Goal: Task Accomplishment & Management: Use online tool/utility

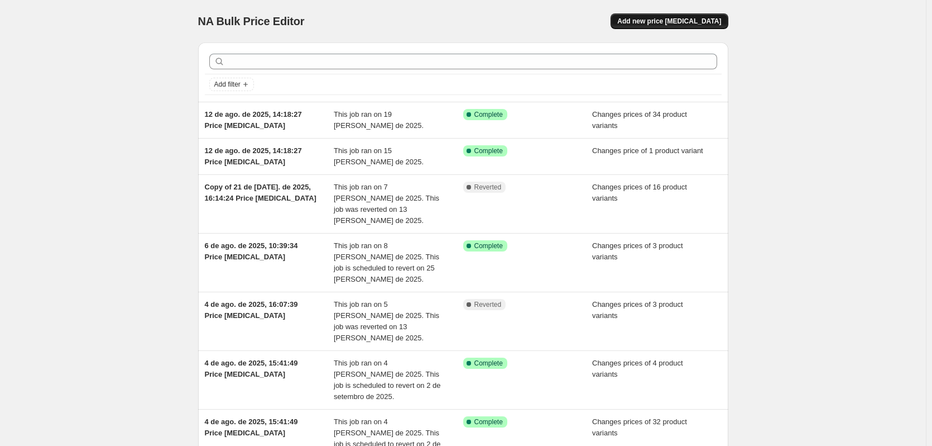
click at [664, 21] on span "Add new price [MEDICAL_DATA]" at bounding box center [670, 21] width 104 height 9
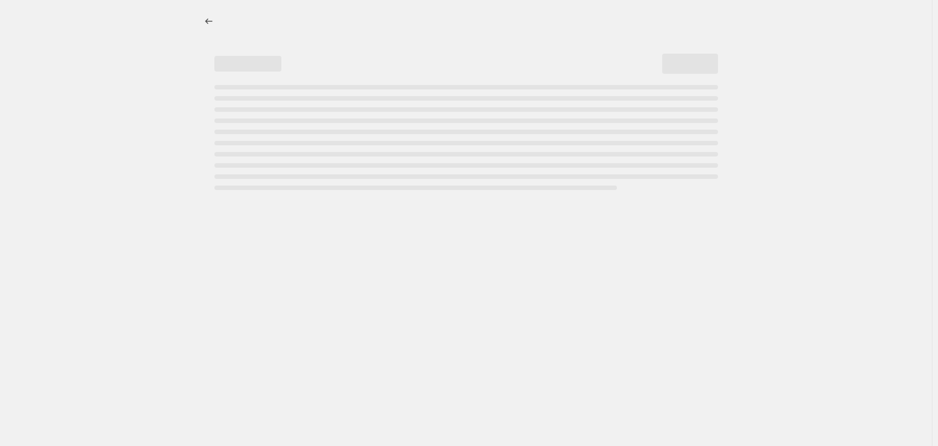
select select "percentage"
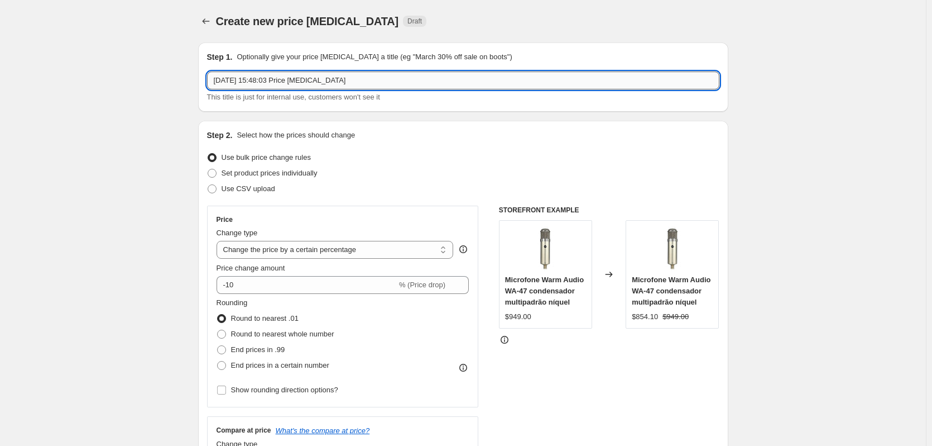
click at [231, 81] on input "[DATE] 15:48:03 Price [MEDICAL_DATA]" at bounding box center [463, 80] width 513 height 18
click at [231, 81] on input "21/08/2025, 15:48:03 Price change job" at bounding box center [463, 80] width 513 height 18
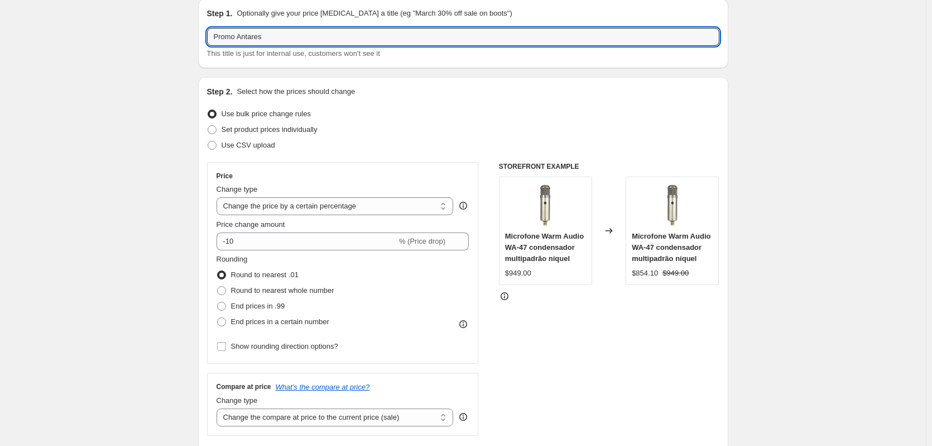
scroll to position [56, 0]
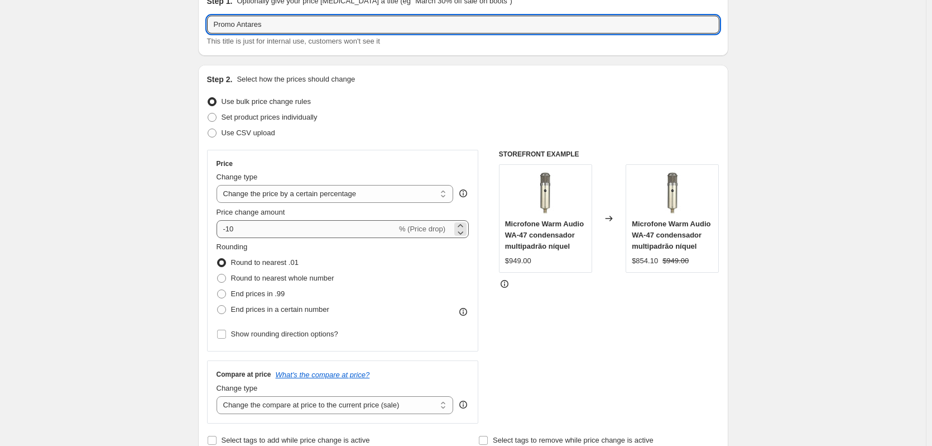
type input "Promo Antares"
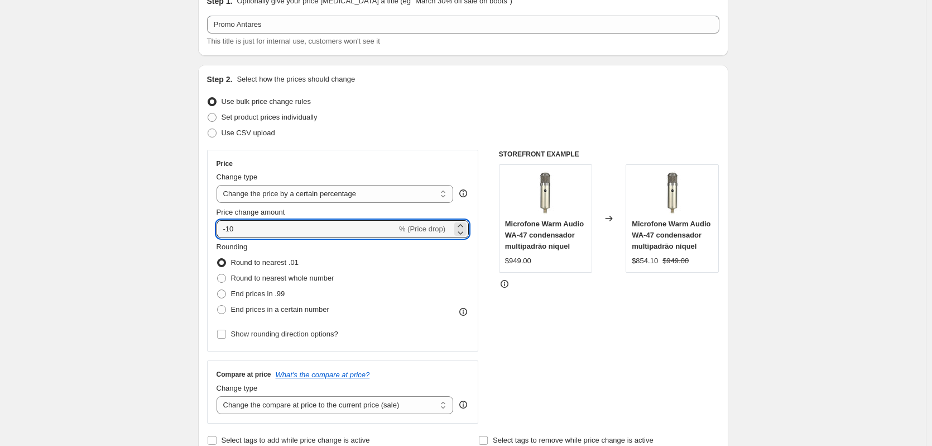
drag, startPoint x: 257, startPoint y: 222, endPoint x: 194, endPoint y: 218, distance: 62.7
type input "50"
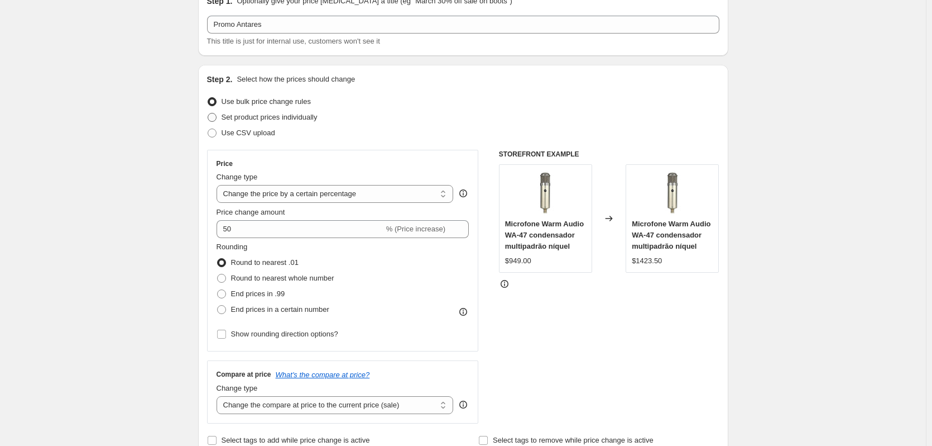
click at [215, 118] on span at bounding box center [212, 117] width 9 height 9
click at [208, 113] on input "Set product prices individually" at bounding box center [208, 113] width 1 height 1
radio input "true"
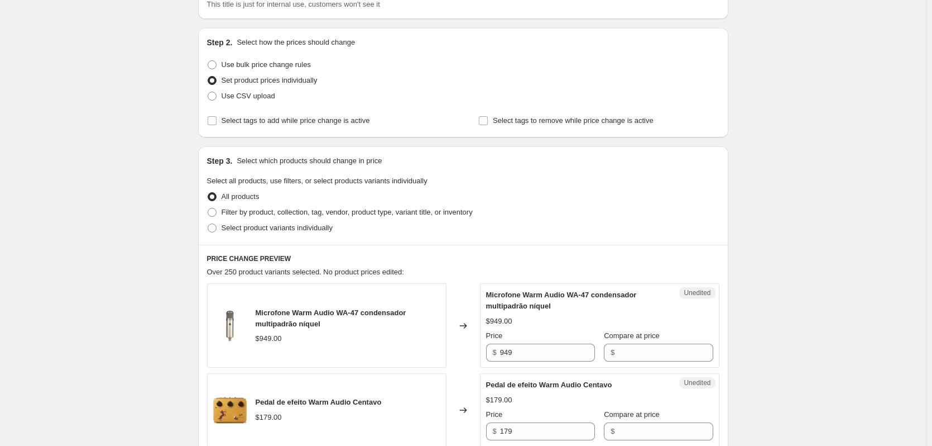
scroll to position [112, 0]
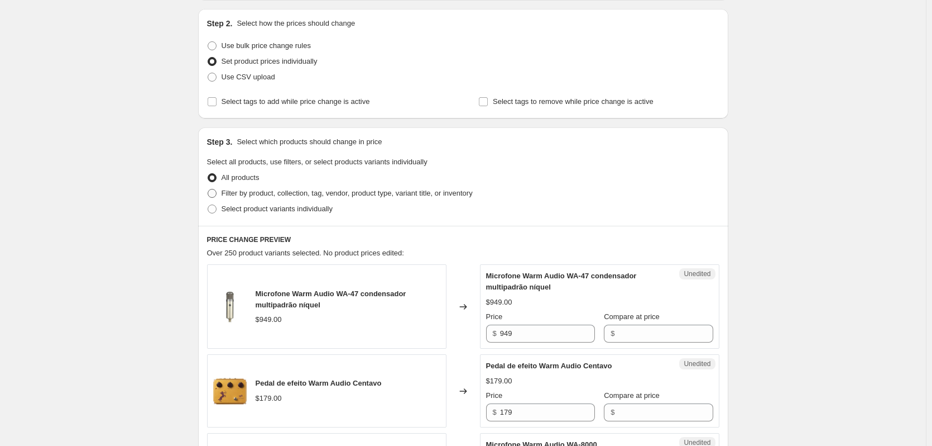
click at [212, 194] on span at bounding box center [212, 193] width 9 height 9
click at [208, 189] on input "Filter by product, collection, tag, vendor, product type, variant title, or inv…" at bounding box center [208, 189] width 1 height 1
radio input "true"
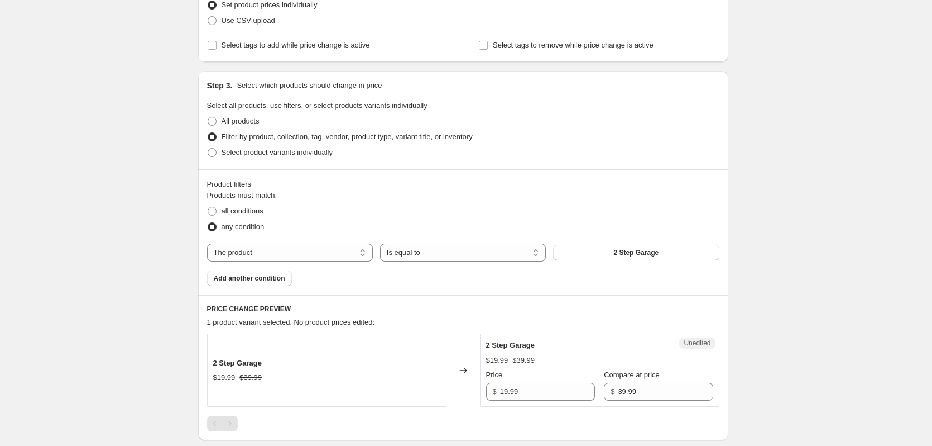
scroll to position [279, 0]
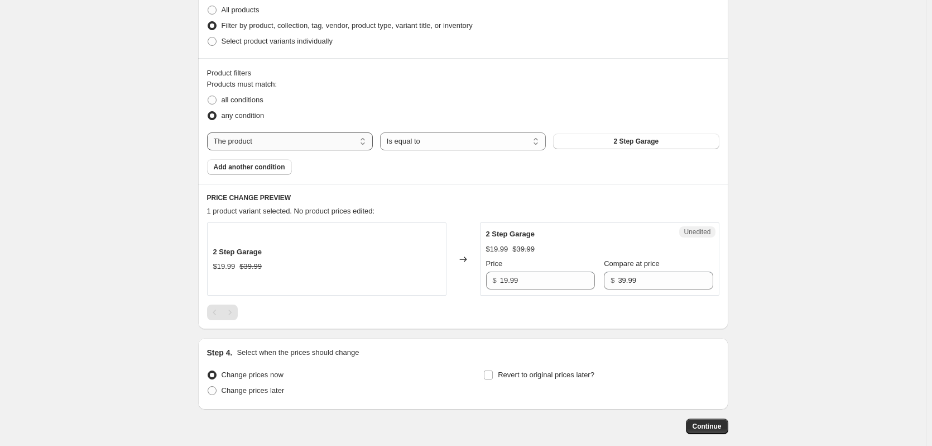
click at [262, 136] on select "The product The product's collection The product's tag The product's vendor The…" at bounding box center [290, 141] width 166 height 18
select select "collection"
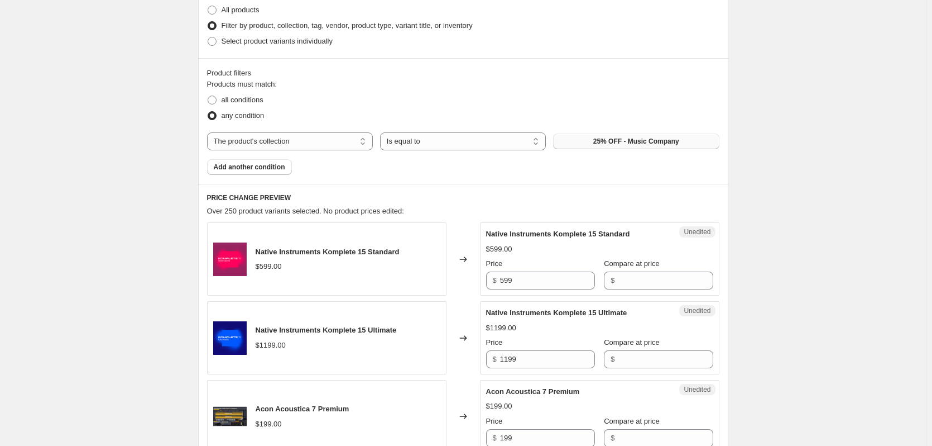
click at [600, 144] on span "25% OFF - Music Company" at bounding box center [637, 141] width 86 height 9
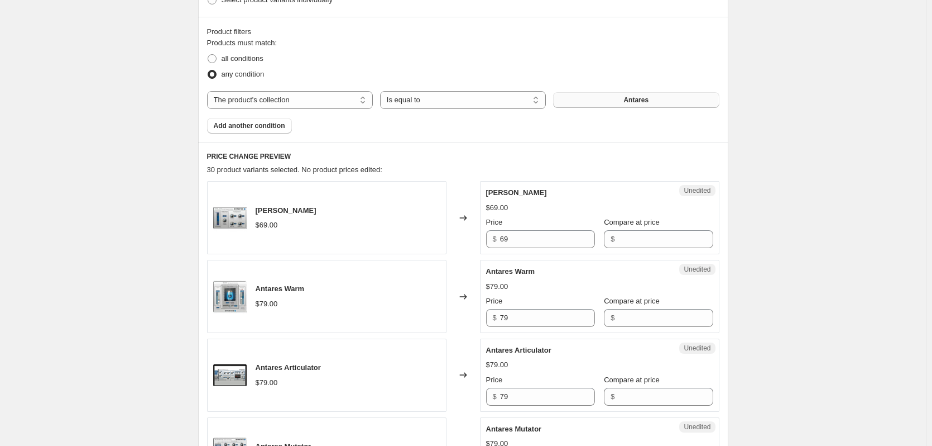
scroll to position [391, 0]
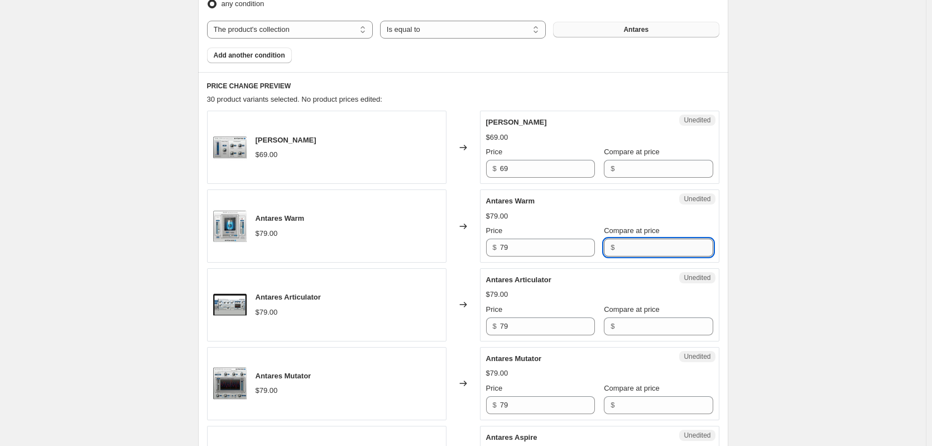
click at [627, 248] on input "Compare at price" at bounding box center [665, 247] width 95 height 18
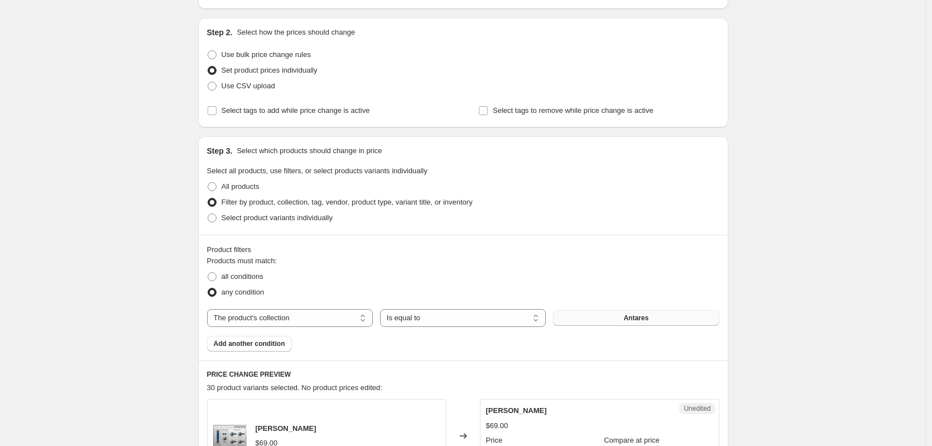
scroll to position [223, 0]
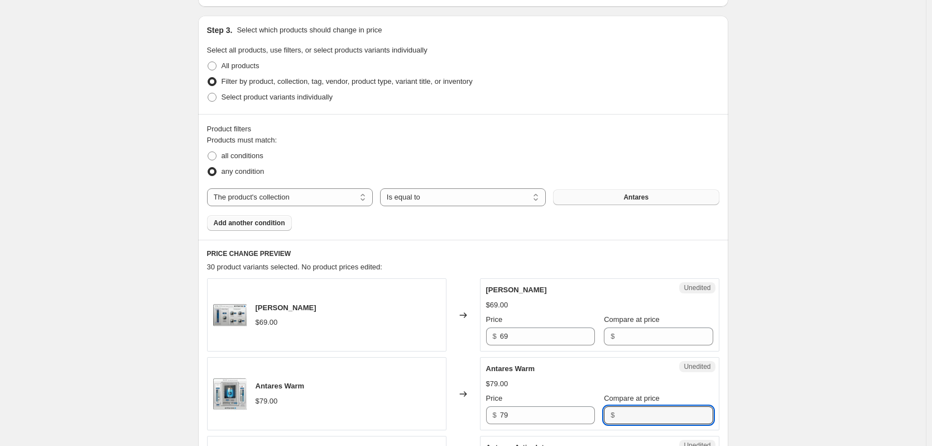
click at [253, 220] on span "Add another condition" at bounding box center [249, 222] width 71 height 9
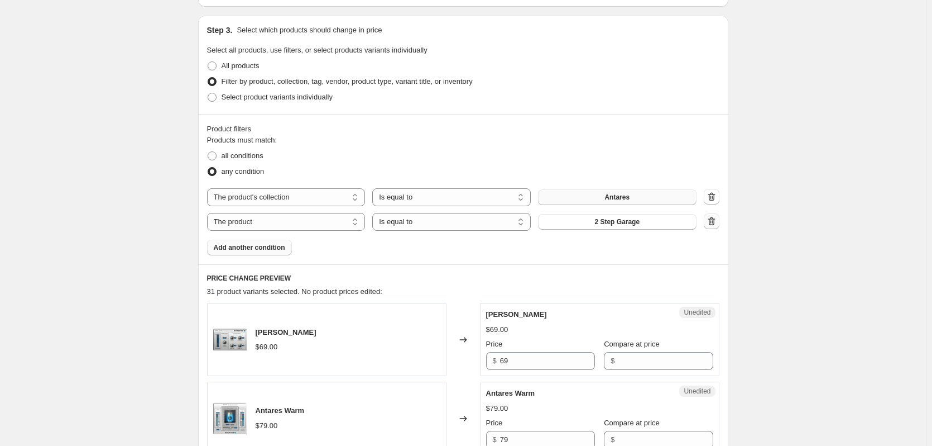
click at [714, 222] on icon "button" at bounding box center [711, 221] width 11 height 11
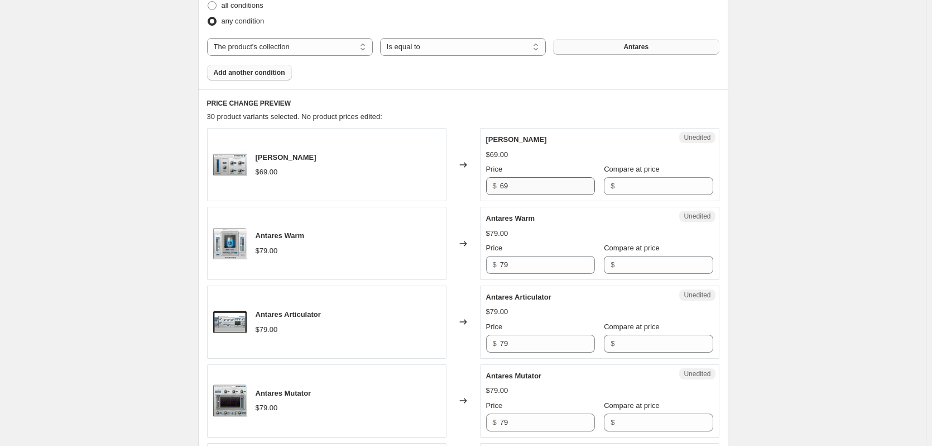
scroll to position [391, 0]
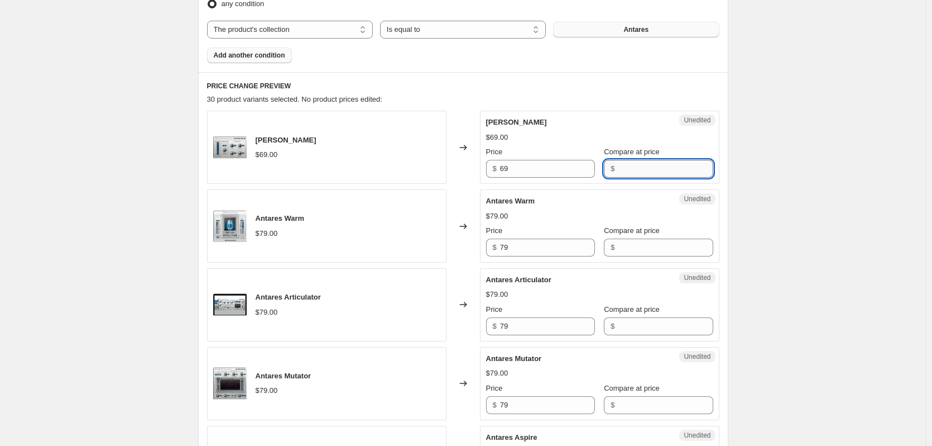
click at [626, 168] on input "Compare at price" at bounding box center [665, 169] width 95 height 18
click at [628, 238] on input "Compare at price" at bounding box center [665, 247] width 95 height 18
paste input "$29,00"
type input "$29,00"
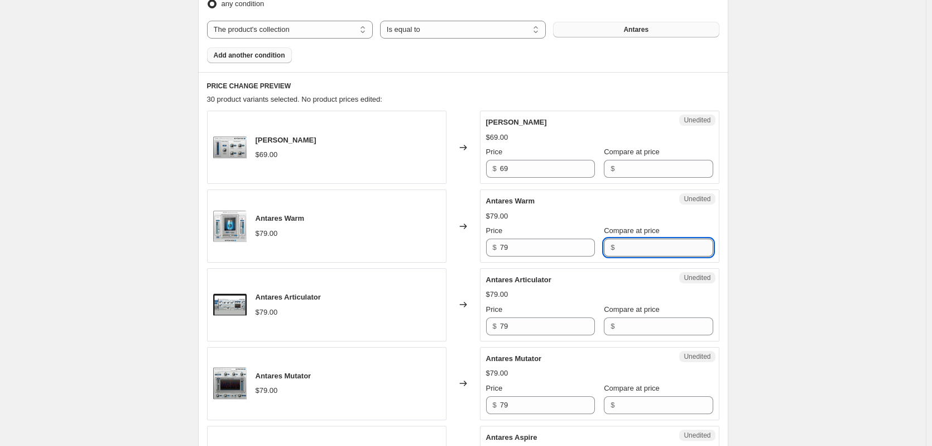
click at [662, 248] on input "Compare at price" at bounding box center [665, 247] width 95 height 18
paste input "$29,00"
type input "$29,00"
click at [665, 250] on input "Compare at price" at bounding box center [665, 247] width 95 height 18
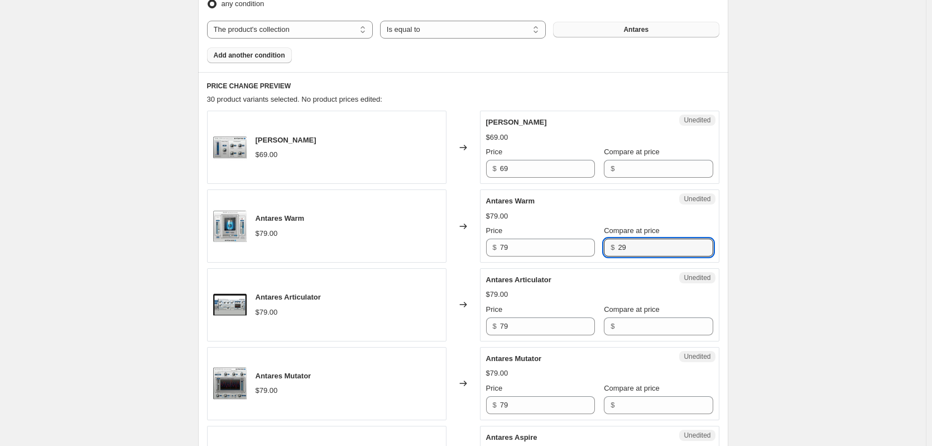
type input "29"
click at [624, 212] on div "$79.00" at bounding box center [599, 216] width 227 height 11
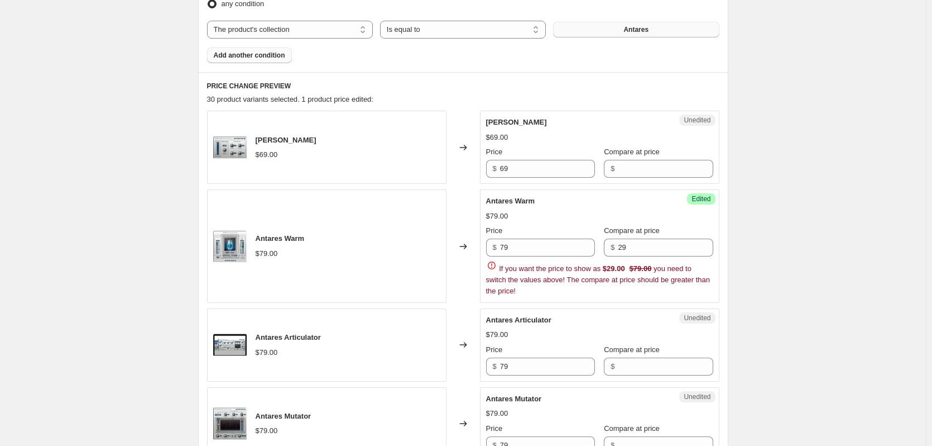
click at [555, 279] on span "If you want the price to show as $29.00 $79.00 you need to switch the values ab…" at bounding box center [598, 279] width 224 height 31
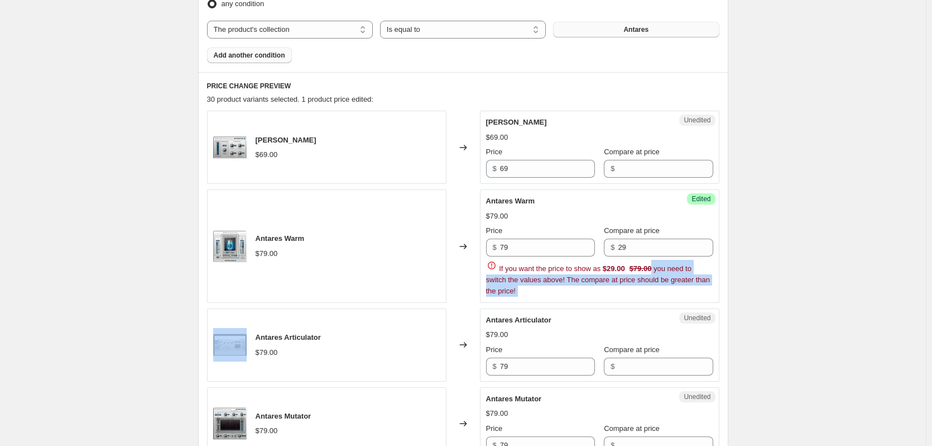
click at [555, 279] on span "If you want the price to show as $29.00 $79.00 you need to switch the values ab…" at bounding box center [598, 279] width 224 height 31
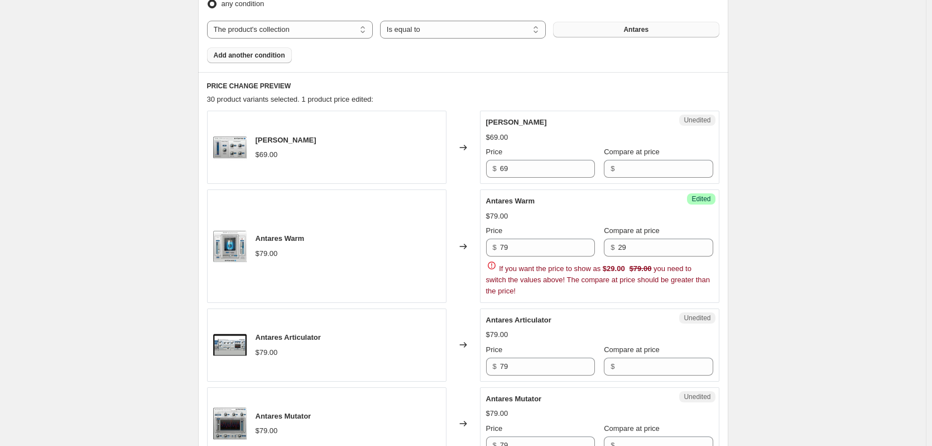
drag, startPoint x: 531, startPoint y: 248, endPoint x: 487, endPoint y: 236, distance: 45.8
click at [487, 236] on div "Success Edited Antares Warm $79.00 Price $ 79 Compare at price $ 29 If you want…" at bounding box center [600, 245] width 240 height 113
type input "29"
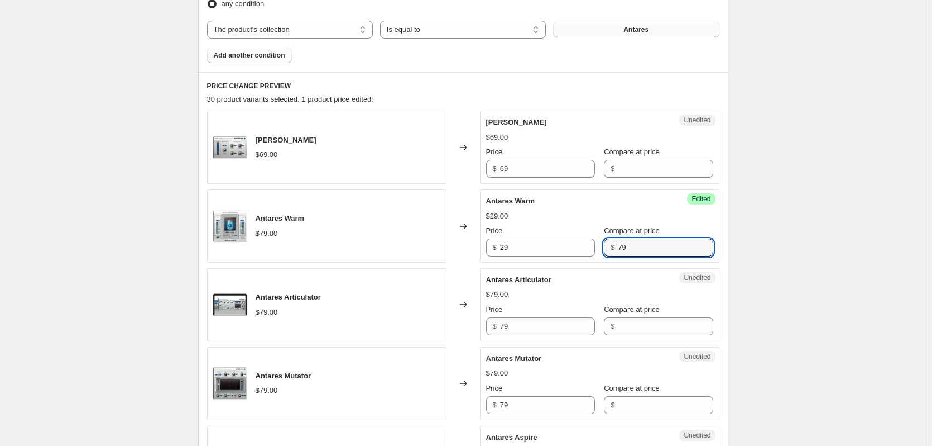
type input "79"
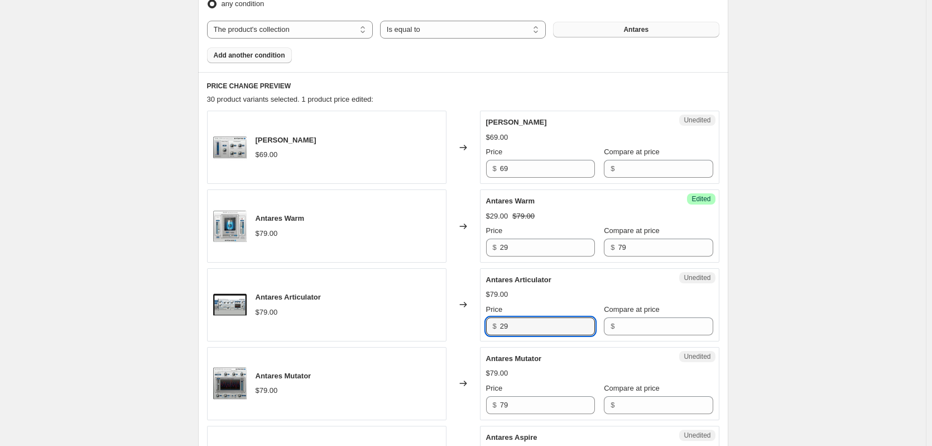
type input "29"
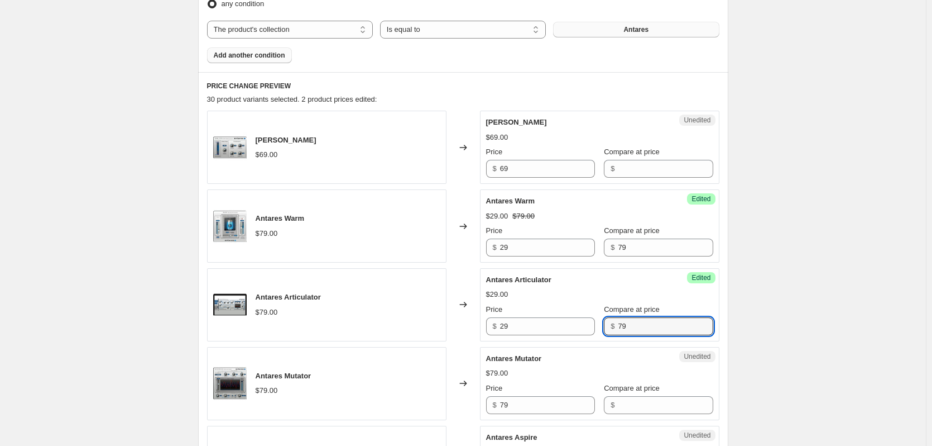
type input "79"
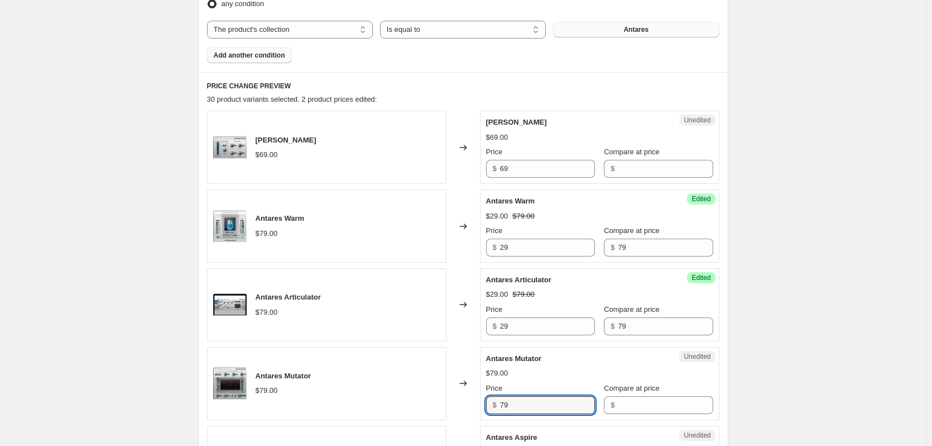
scroll to position [447, 0]
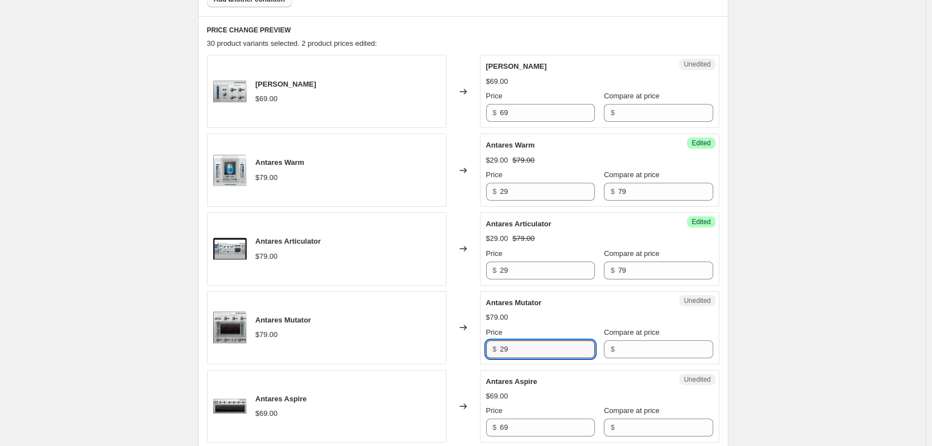
type input "29"
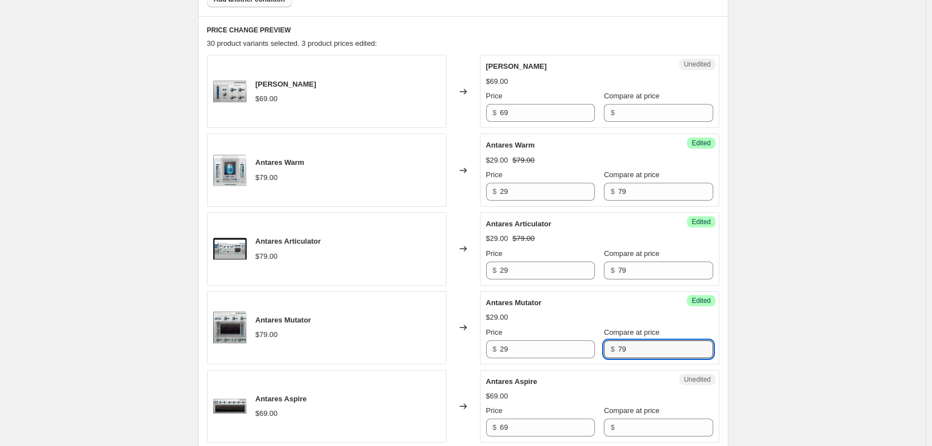
type input "79"
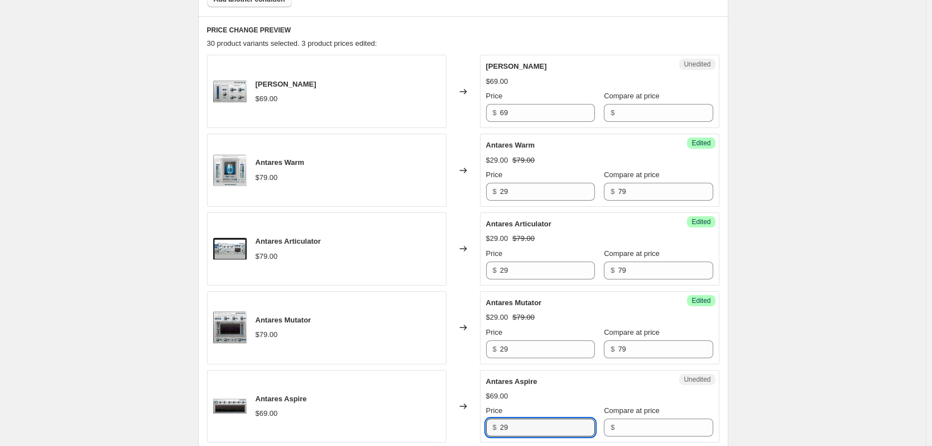
type input "29"
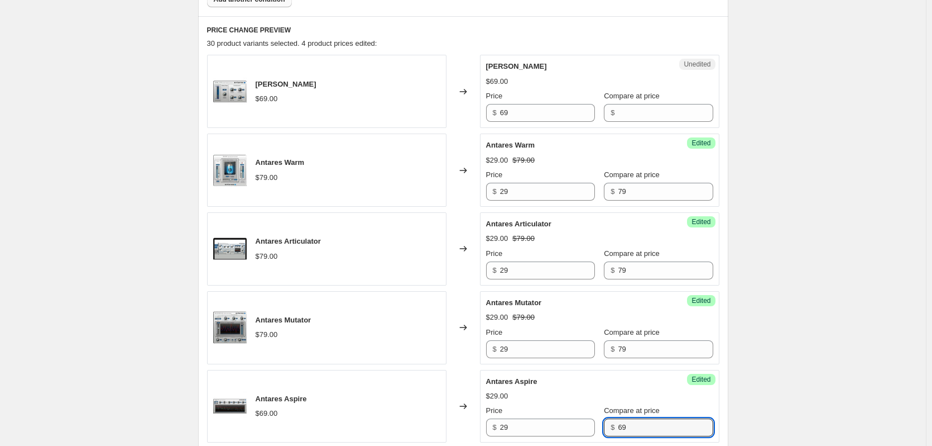
type input "69"
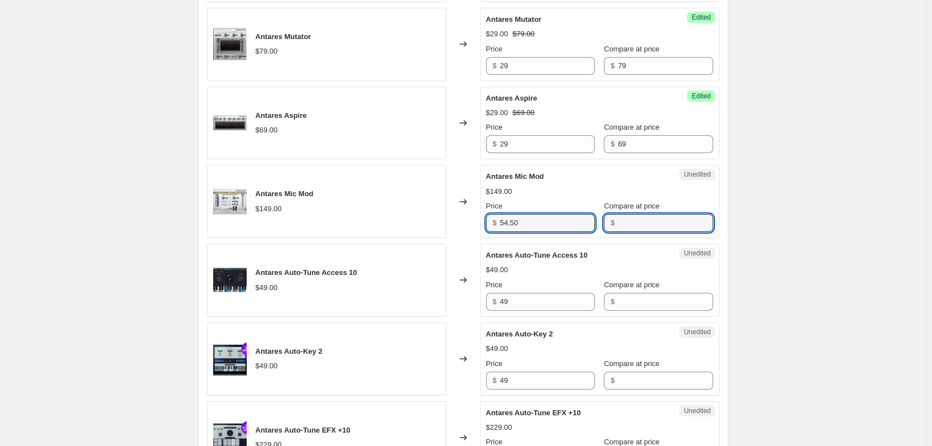
type input "149"
paste input "149"
type input "149"
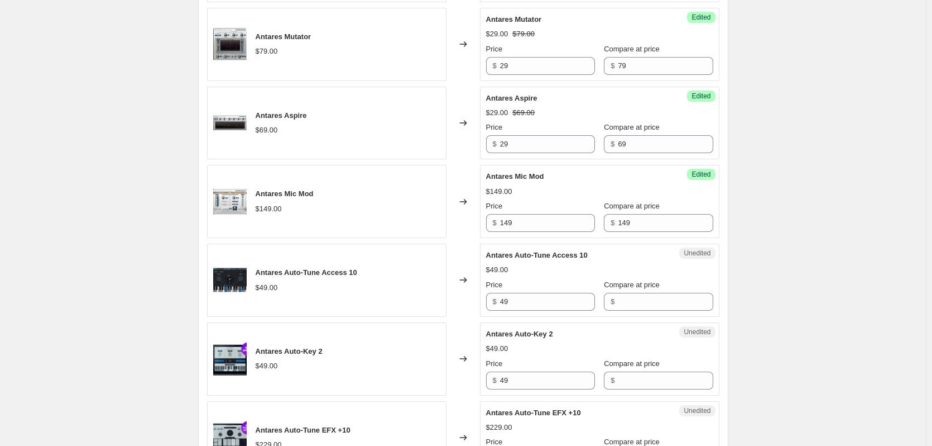
click at [843, 386] on div "Create new price change job. This page is ready Create new price change job Dra…" at bounding box center [463, 407] width 926 height 2275
click at [548, 294] on input "49" at bounding box center [547, 302] width 95 height 18
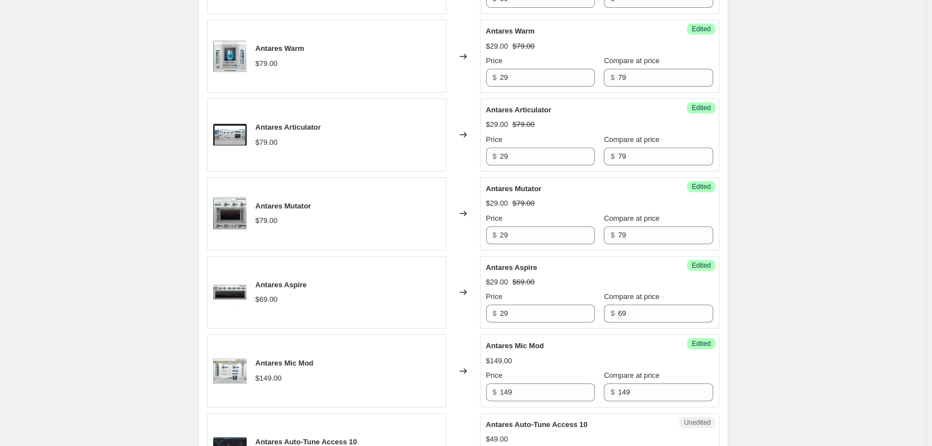
scroll to position [506, 0]
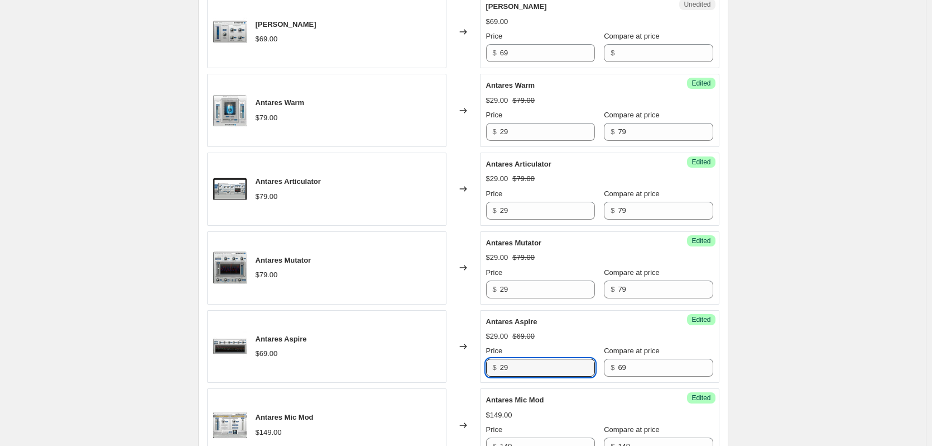
drag, startPoint x: 532, startPoint y: 365, endPoint x: 488, endPoint y: 362, distance: 43.7
click at [488, 362] on div "Success Edited Antares Aspire $29.00 $69.00 Price $ 29 Compare at price $ 69" at bounding box center [600, 346] width 240 height 73
type input "25"
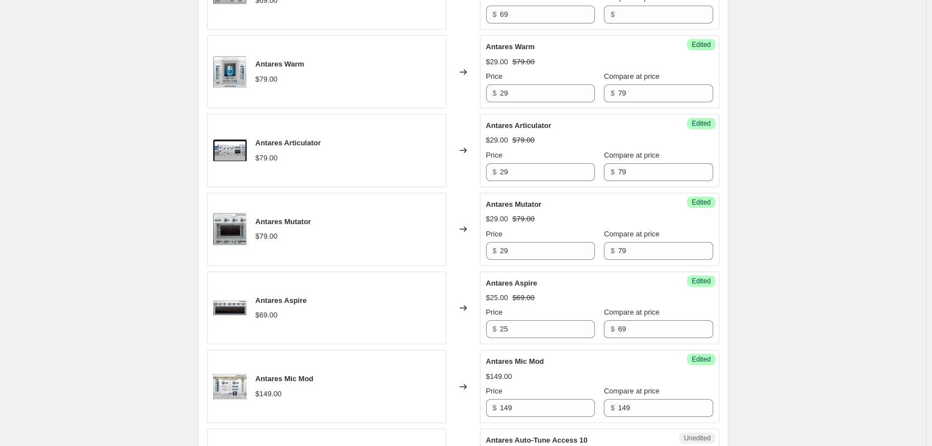
scroll to position [618, 0]
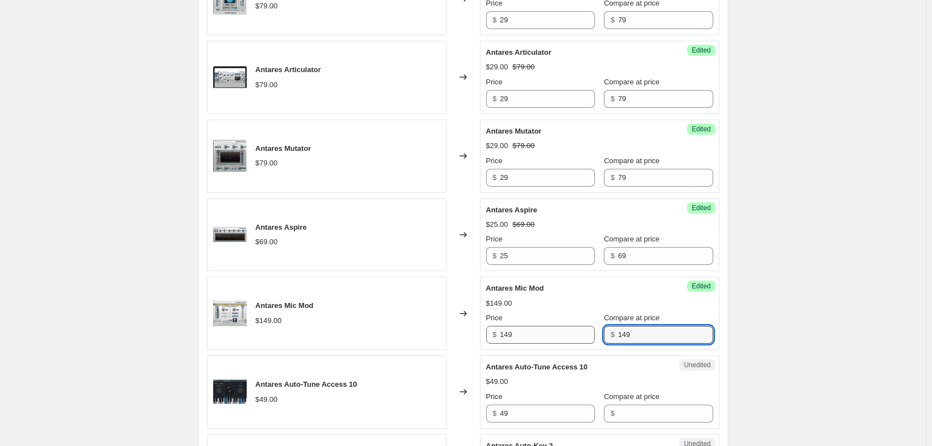
drag, startPoint x: 632, startPoint y: 329, endPoint x: 578, endPoint y: 336, distance: 54.0
click at [591, 332] on div "Price $ 149 Compare at price $ 149" at bounding box center [599, 327] width 227 height 31
drag, startPoint x: 547, startPoint y: 337, endPoint x: 461, endPoint y: 338, distance: 85.4
click at [461, 338] on div "Antares Mic Mod $149.00 Changed to Success Edited Antares Mic Mod $149.00 Price…" at bounding box center [463, 312] width 513 height 73
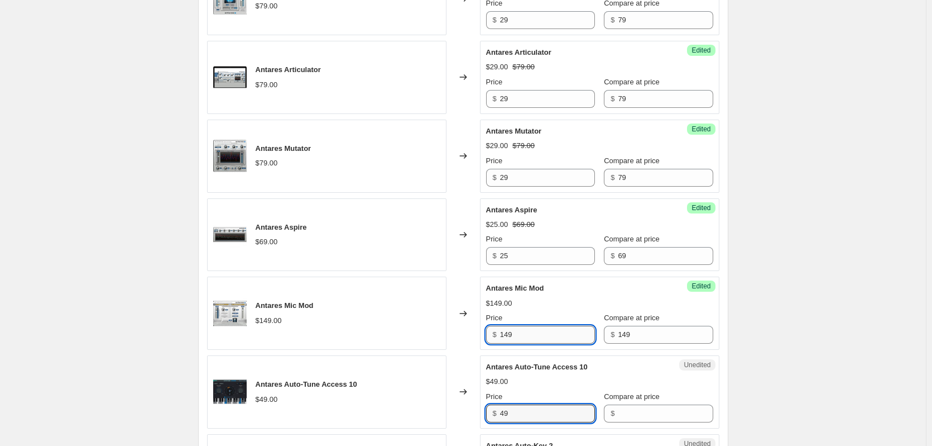
click at [540, 331] on input "149" at bounding box center [547, 335] width 95 height 18
type input "54.50"
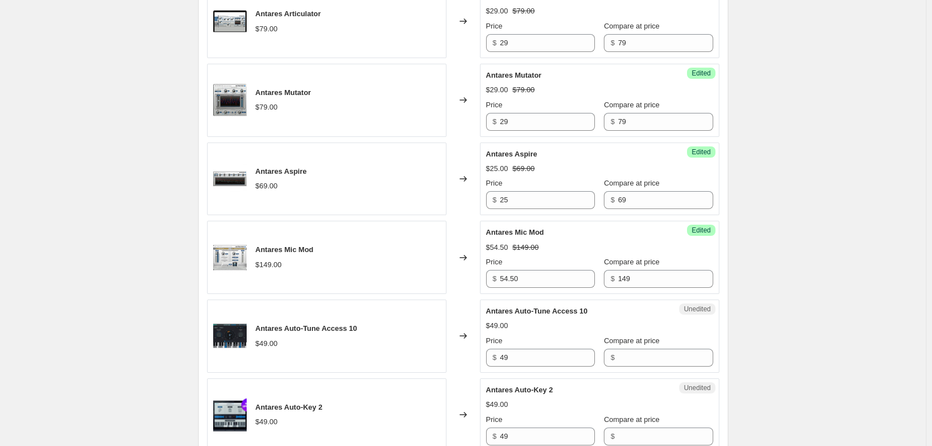
scroll to position [1015, 0]
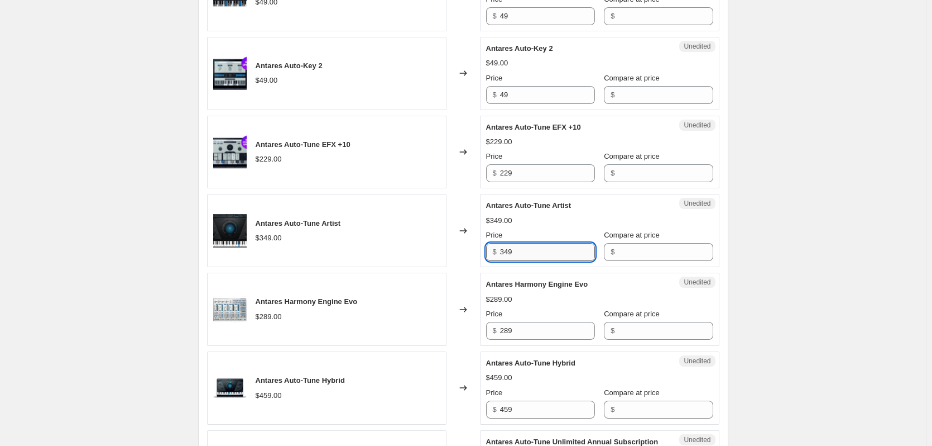
click at [544, 245] on input "349" at bounding box center [547, 252] width 95 height 18
type input "349"
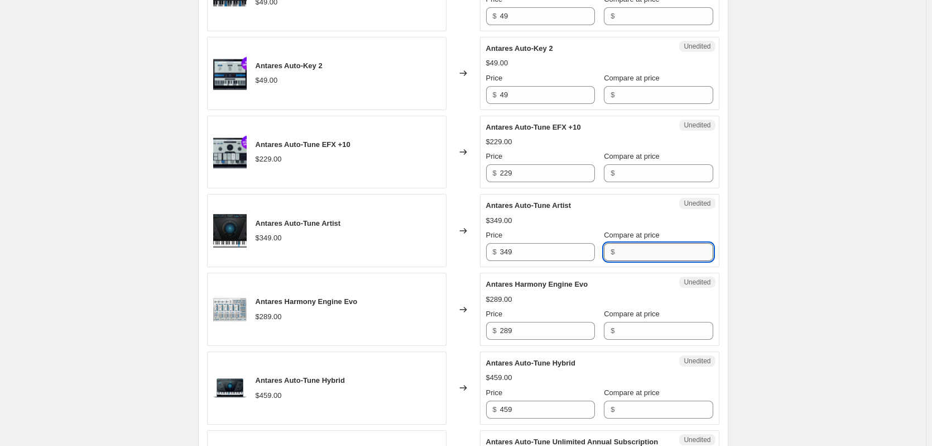
click at [628, 249] on input "Compare at price" at bounding box center [665, 252] width 95 height 18
paste input "349"
type input "349"
click at [541, 248] on input "349" at bounding box center [547, 252] width 95 height 18
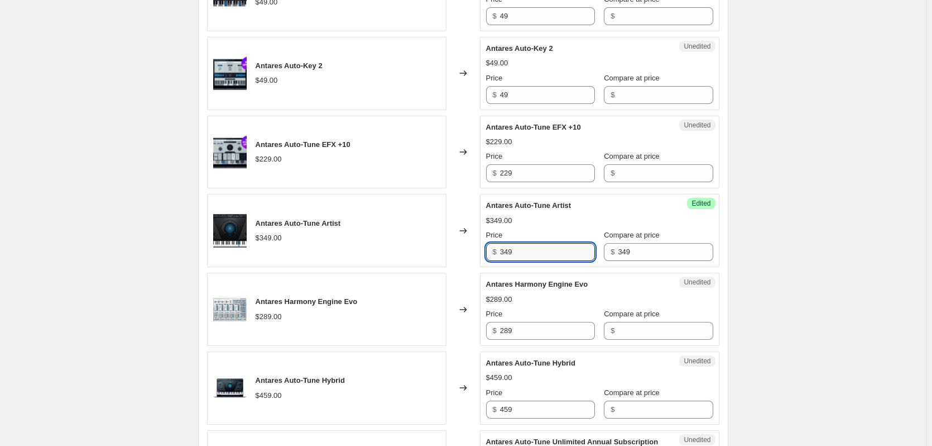
drag, startPoint x: 532, startPoint y: 251, endPoint x: 485, endPoint y: 243, distance: 47.5
click at [485, 243] on div "Success Edited Antares Auto-Tune Artist $349.00 Price $ 349 Compare at price $ …" at bounding box center [600, 230] width 240 height 73
paste input "$153,00"
click at [508, 248] on input "$153,00" at bounding box center [547, 252] width 95 height 18
click at [537, 257] on input "153,00" at bounding box center [547, 252] width 95 height 18
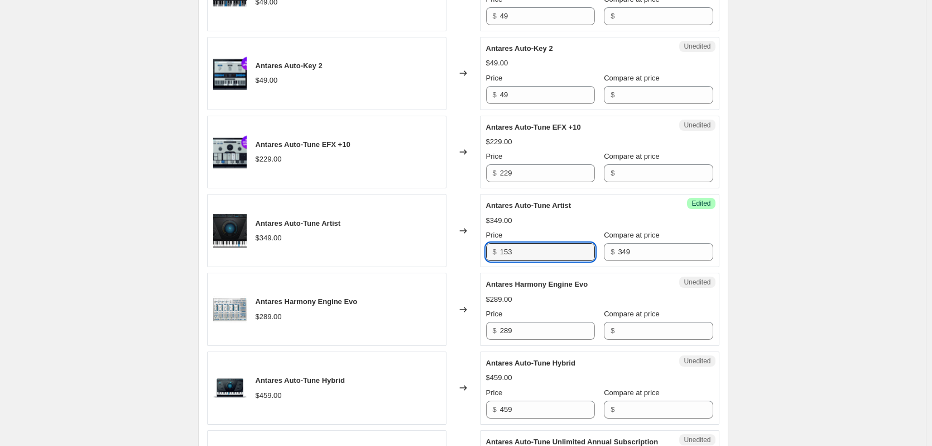
type input "153"
click at [539, 238] on div "Price" at bounding box center [540, 234] width 109 height 11
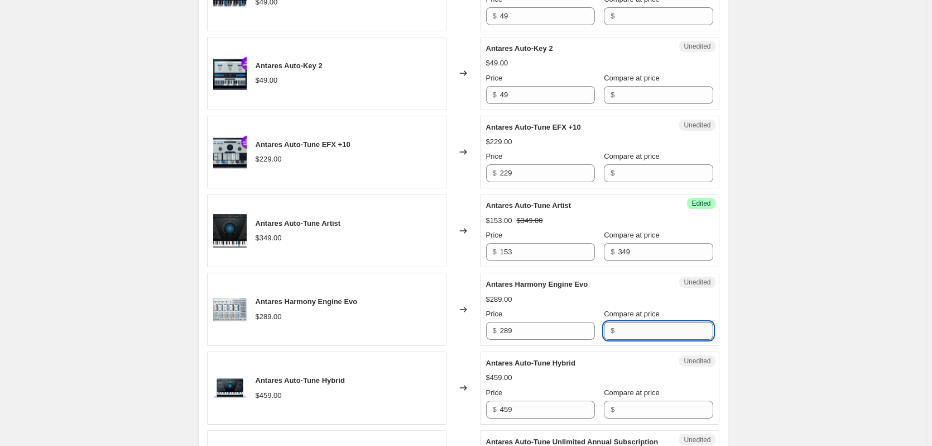
click at [632, 329] on input "Compare at price" at bounding box center [665, 331] width 95 height 18
type input "289"
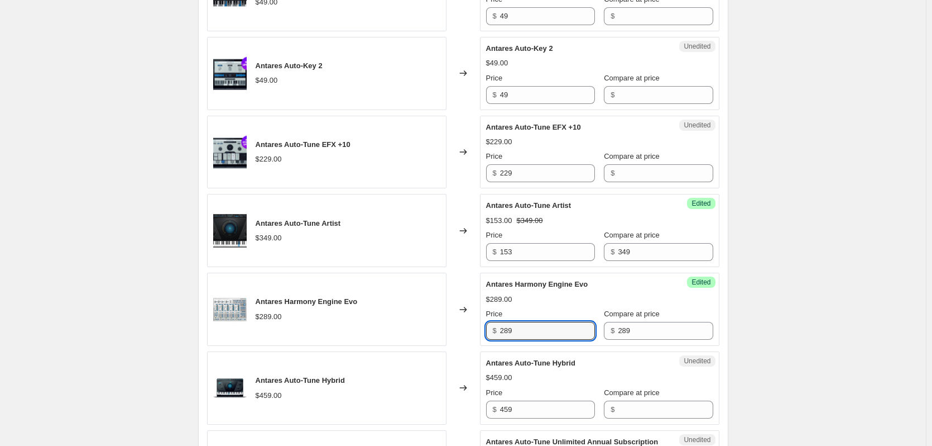
drag, startPoint x: 531, startPoint y: 327, endPoint x: 449, endPoint y: 314, distance: 82.6
click at [449, 314] on div "Antares Harmony Engine Evo $289.00 Changed to Success Edited Antares Harmony En…" at bounding box center [463, 308] width 513 height 73
paste input "$105,50"
click at [528, 332] on input "105,50" at bounding box center [547, 331] width 95 height 18
type input "105.50"
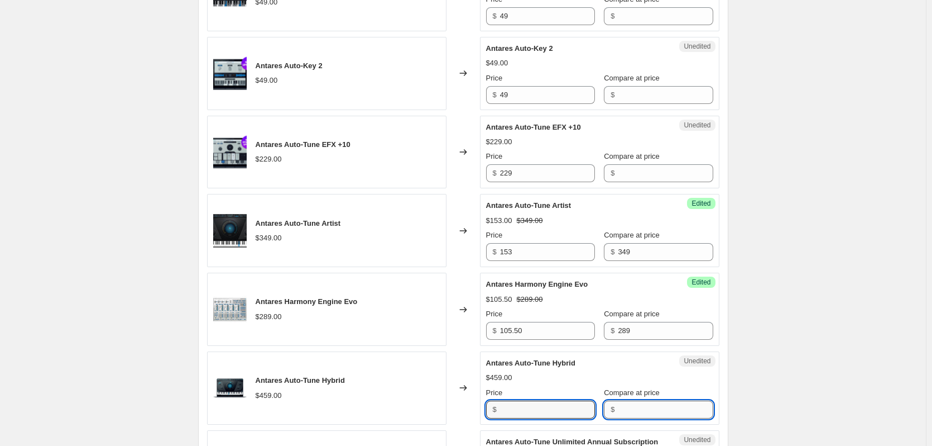
type input "459"
drag, startPoint x: 650, startPoint y: 412, endPoint x: 642, endPoint y: 412, distance: 8.4
click at [650, 412] on input "Compare at price" at bounding box center [665, 409] width 95 height 18
paste input "459"
type input "459"
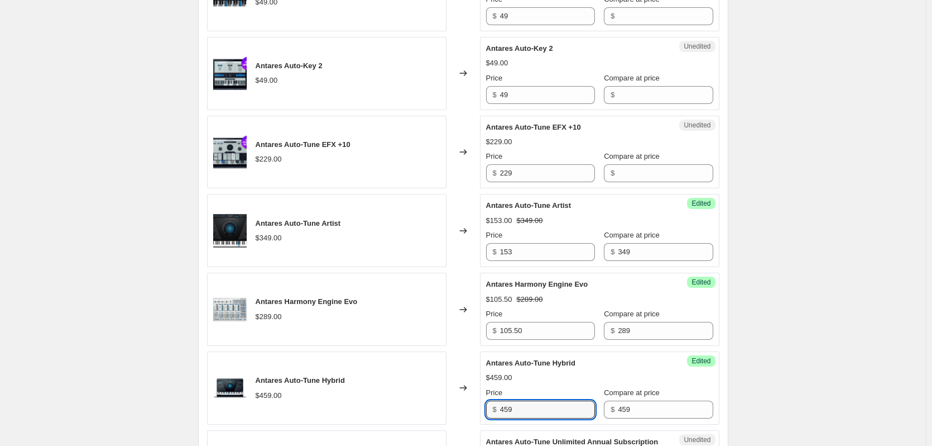
drag, startPoint x: 553, startPoint y: 414, endPoint x: 479, endPoint y: 406, distance: 75.2
click at [479, 406] on div "Antares Auto-Tune Hybrid $459.00 Changed to Success Edited Antares Auto-Tune Hy…" at bounding box center [463, 387] width 513 height 73
type input "167.50"
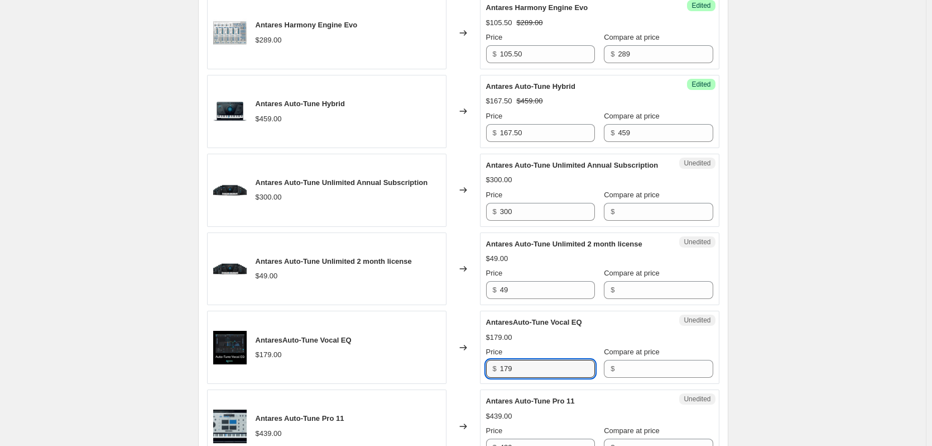
drag, startPoint x: 567, startPoint y: 379, endPoint x: 475, endPoint y: 367, distance: 92.4
click at [463, 367] on div "AntaresAuto-Tune Vocal EQ $179.00 Changed to Unedited AntaresAuto-Tune Vocal EQ…" at bounding box center [463, 346] width 513 height 73
type input "179"
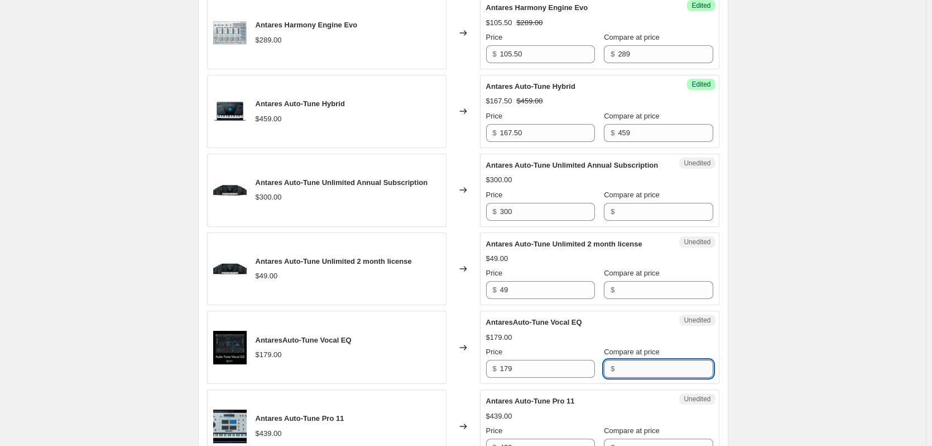
click at [620, 377] on input "Compare at price" at bounding box center [665, 369] width 95 height 18
paste input "179"
type input "179"
click at [559, 377] on input "179" at bounding box center [547, 369] width 95 height 18
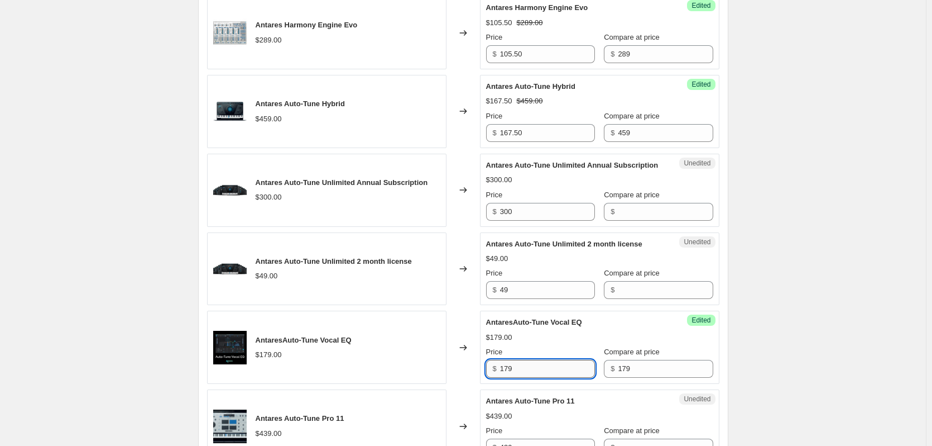
click at [559, 377] on input "179" at bounding box center [547, 369] width 95 height 18
type input "45.50"
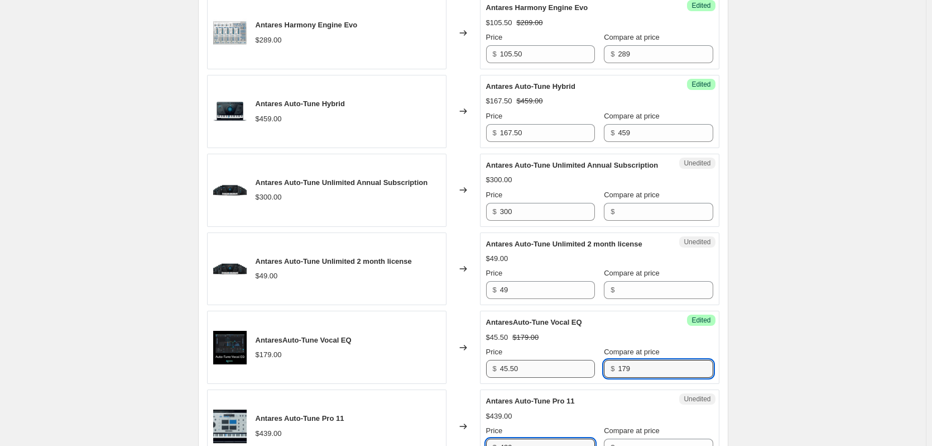
scroll to position [1527, 0]
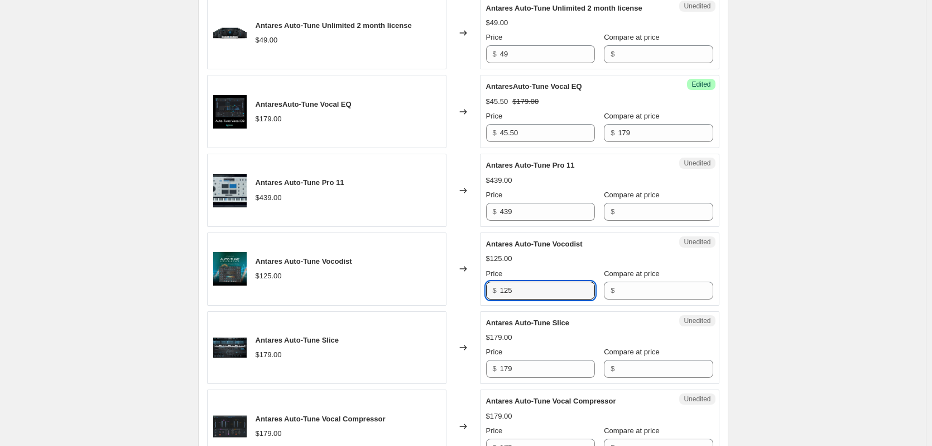
drag, startPoint x: 520, startPoint y: 303, endPoint x: 477, endPoint y: 298, distance: 43.9
click at [477, 298] on div "Antares Auto-Tune Vocodist $125.00 Changed to Unedited Antares Auto-Tune Vocodi…" at bounding box center [463, 268] width 513 height 73
type input "125"
click at [630, 296] on input "Compare at price" at bounding box center [665, 290] width 95 height 18
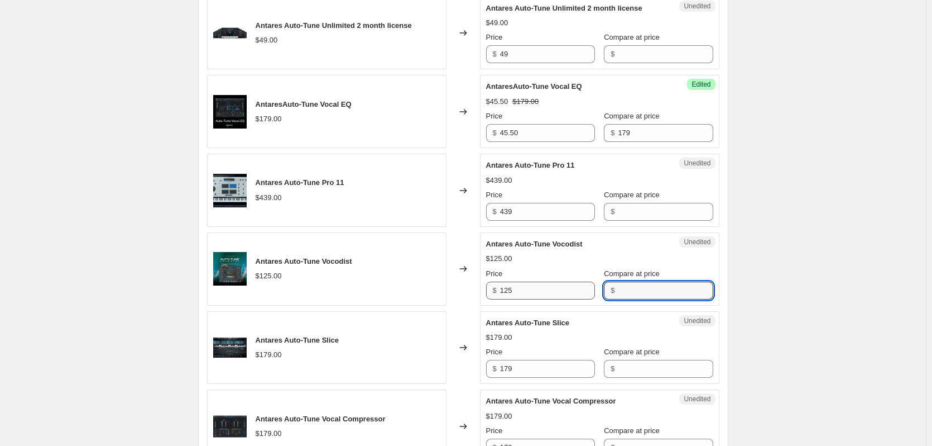
paste input "125"
type input "125"
click at [540, 299] on input "125" at bounding box center [547, 290] width 95 height 18
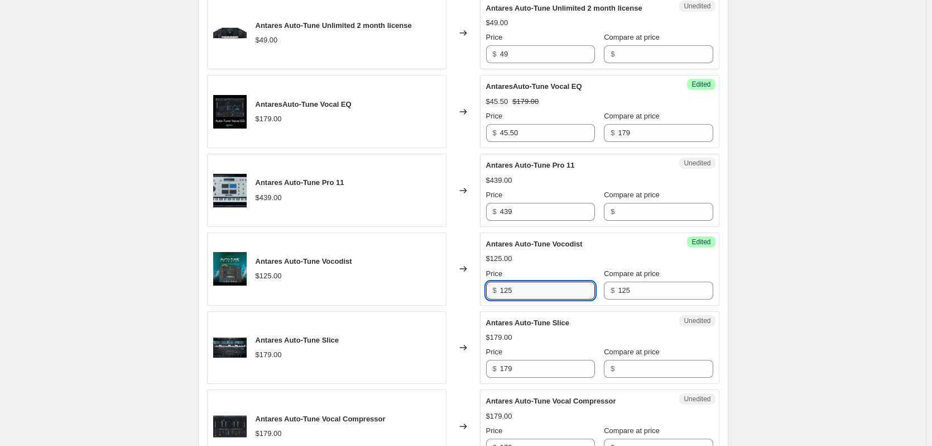
drag, startPoint x: 534, startPoint y: 301, endPoint x: 458, endPoint y: 295, distance: 75.6
click at [458, 295] on div "Antares Auto-Tune Vocodist $125.00 Changed to Success Edited Antares Auto-Tune …" at bounding box center [463, 268] width 513 height 73
paste input "$65,50"
type input "65.50"
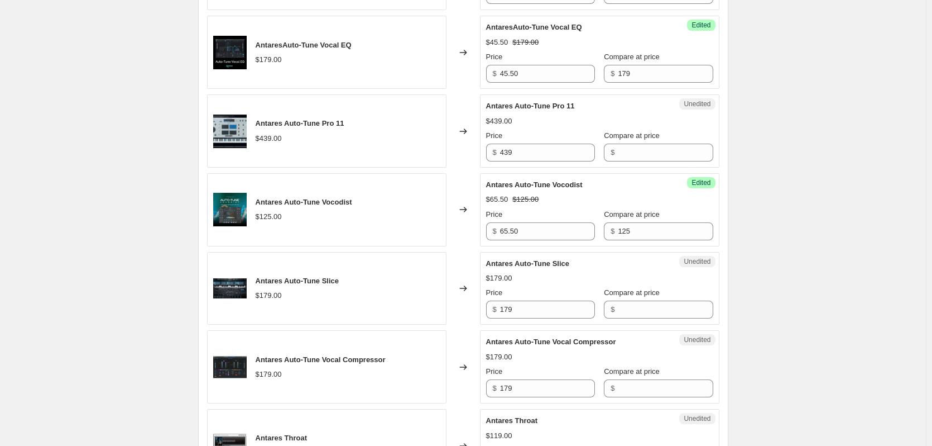
scroll to position [1639, 0]
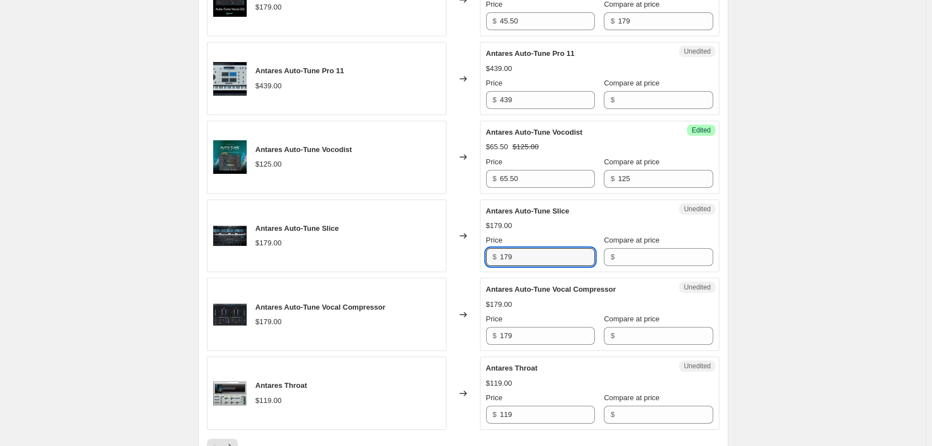
drag, startPoint x: 531, startPoint y: 271, endPoint x: 479, endPoint y: 269, distance: 52.6
click at [479, 269] on div "Antares Auto-Tune Slice $179.00 Changed to Unedited Antares Auto-Tune Slice $17…" at bounding box center [463, 235] width 513 height 73
type input "179"
click at [620, 263] on input "Compare at price" at bounding box center [665, 257] width 95 height 18
paste input "179"
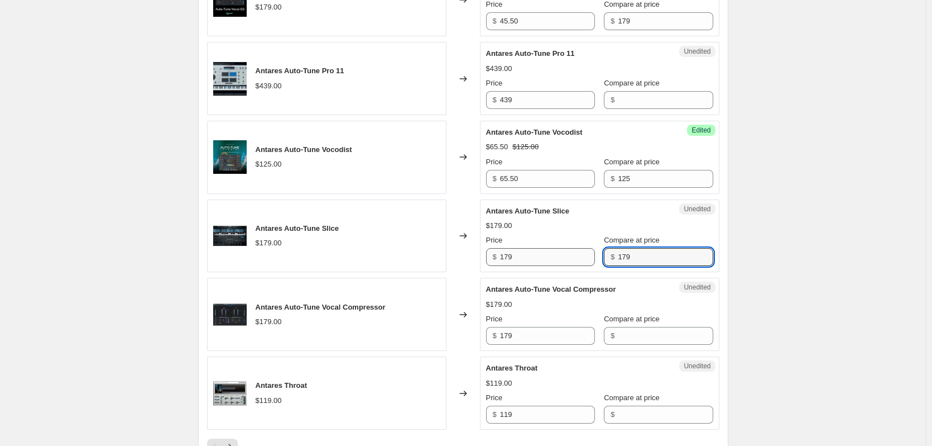
type input "179"
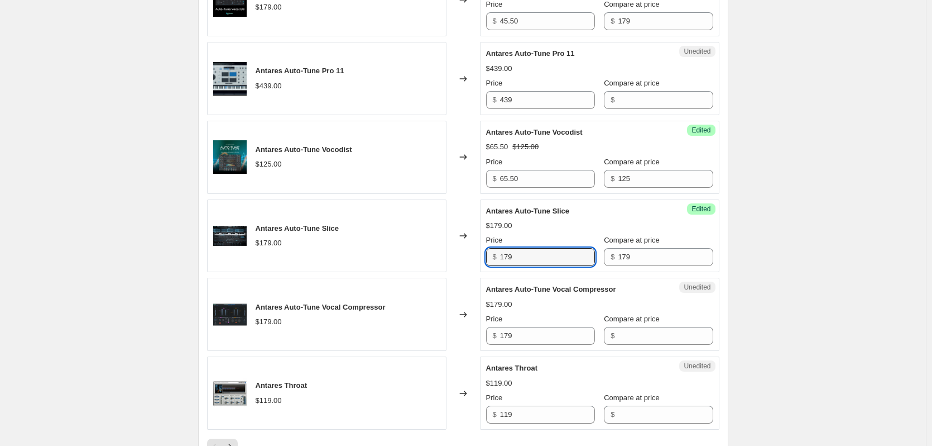
drag, startPoint x: 515, startPoint y: 267, endPoint x: 473, endPoint y: 267, distance: 42.4
click at [473, 267] on div "Antares Auto-Tune Slice $179.00 Changed to Success Edited Antares Auto-Tune Sli…" at bounding box center [463, 235] width 513 height 73
type input "65.50"
click at [535, 344] on input "179" at bounding box center [547, 336] width 95 height 18
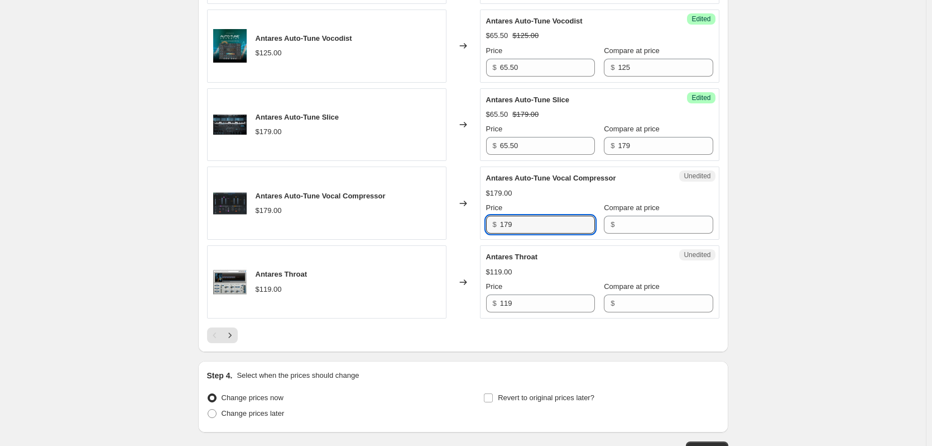
scroll to position [1750, 0]
drag, startPoint x: 522, startPoint y: 234, endPoint x: 481, endPoint y: 232, distance: 41.4
click at [481, 232] on div "Antares Auto-Tune Vocal Compressor $179.00 Changed to Unedited Antares Auto-Tun…" at bounding box center [463, 202] width 513 height 73
type input "179"
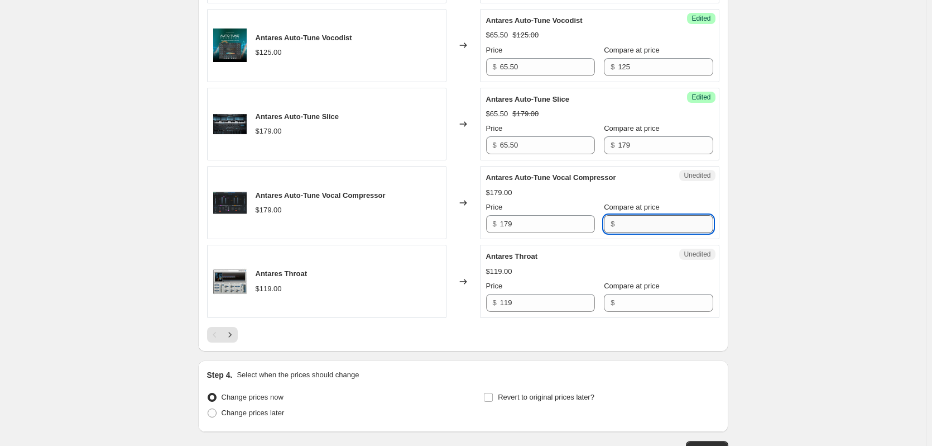
click at [628, 233] on input "Compare at price" at bounding box center [665, 224] width 95 height 18
paste input "179"
type input "179"
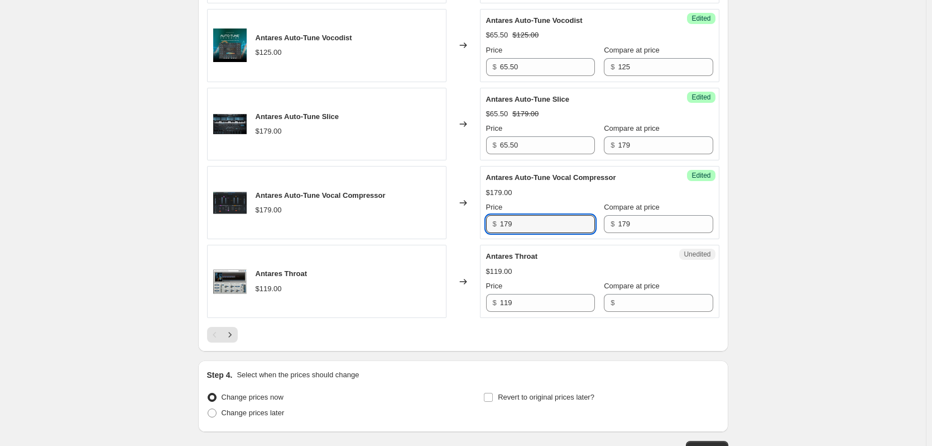
drag, startPoint x: 565, startPoint y: 237, endPoint x: 462, endPoint y: 229, distance: 103.6
click at [462, 229] on div "Antares Auto-Tune Vocal Compressor $179.00 Changed to Success Edited Antares Au…" at bounding box center [463, 202] width 513 height 73
type input "45.50"
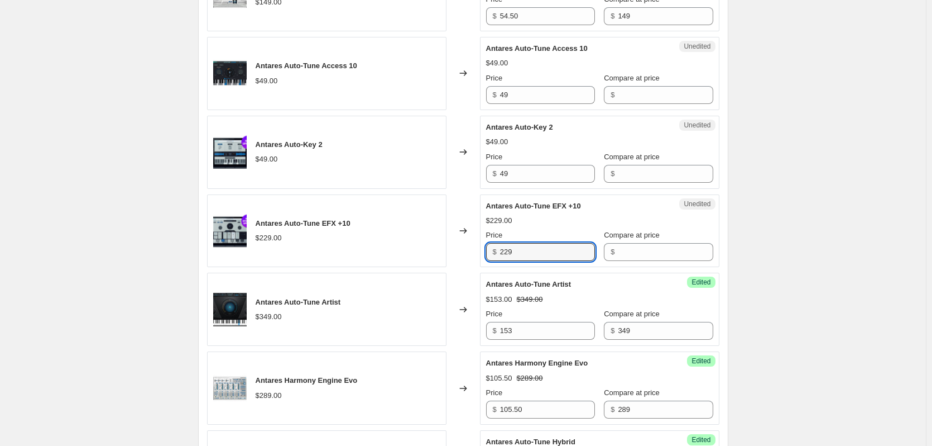
drag, startPoint x: 538, startPoint y: 247, endPoint x: 434, endPoint y: 234, distance: 105.2
click at [434, 234] on div "Antares Auto-Tune EFX +10 $229.00 Changed to Unedited Antares Auto-Tune EFX +10…" at bounding box center [463, 230] width 513 height 73
type input "229"
click at [629, 249] on input "Compare at price" at bounding box center [665, 252] width 95 height 18
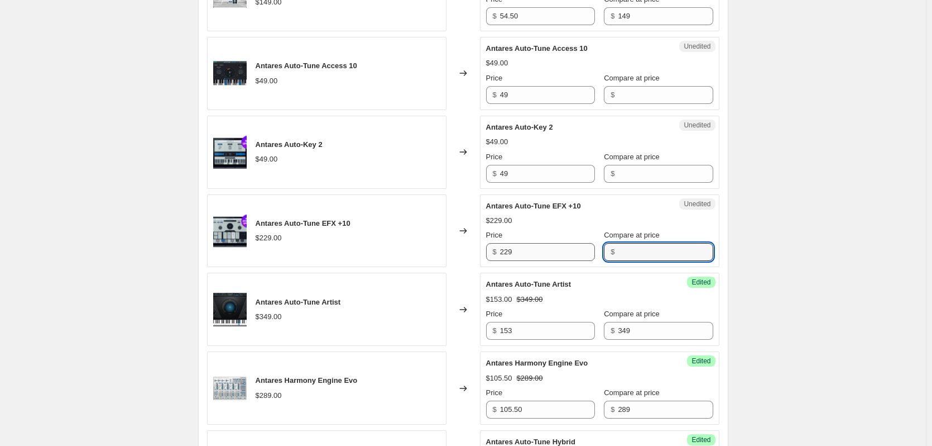
paste input "229"
type input "229"
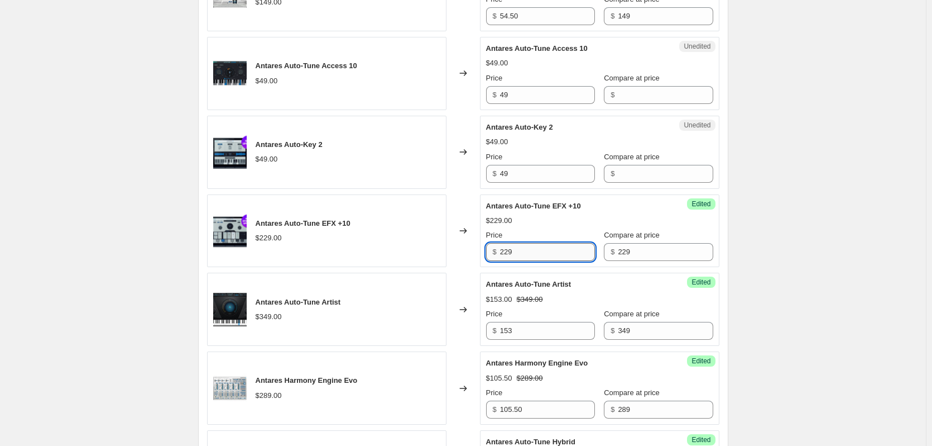
click at [534, 247] on input "229" at bounding box center [547, 252] width 95 height 18
type input "83.50"
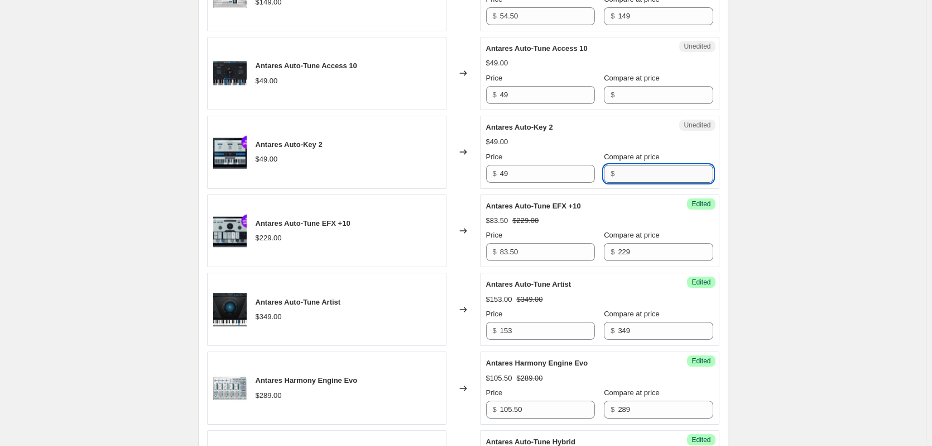
click at [623, 171] on input "Compare at price" at bounding box center [665, 174] width 95 height 18
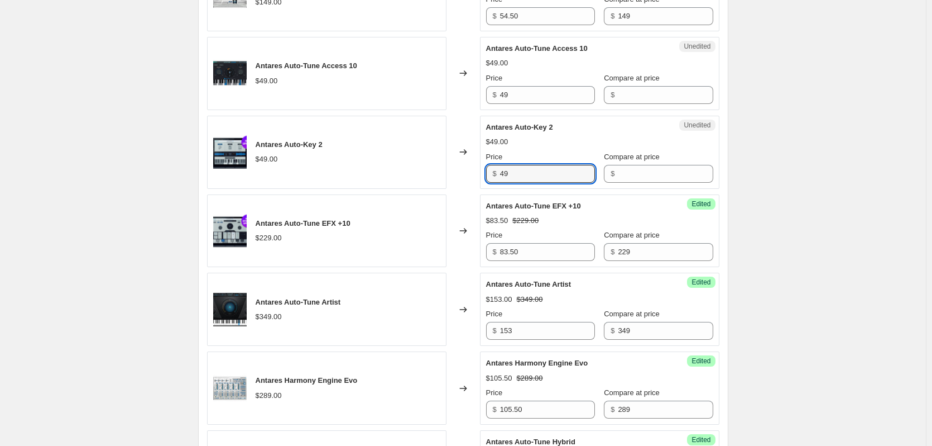
drag, startPoint x: 525, startPoint y: 177, endPoint x: 475, endPoint y: 170, distance: 50.7
click at [475, 170] on div "Antares Auto-Key 2 $49.00 Changed to Unedited Antares Auto-Key 2 $49.00 Price $…" at bounding box center [463, 152] width 513 height 73
type input "49"
click at [623, 173] on input "Compare at price" at bounding box center [665, 174] width 95 height 18
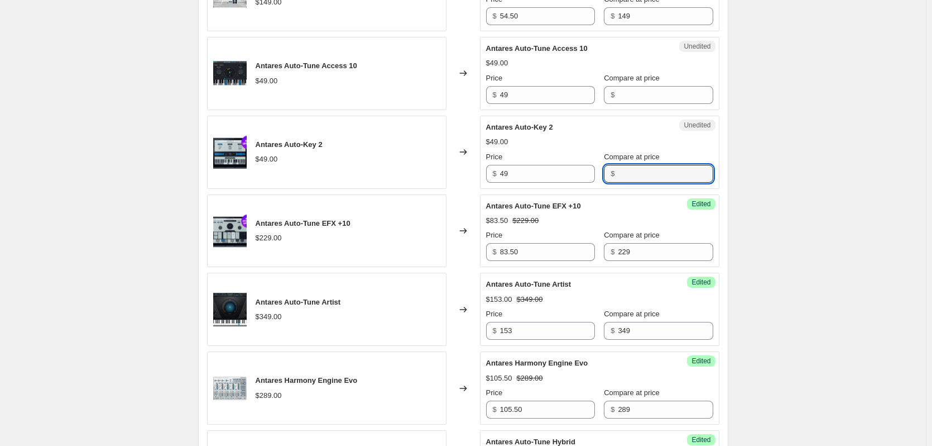
paste input "49"
type input "49"
drag, startPoint x: 523, startPoint y: 174, endPoint x: 468, endPoint y: 171, distance: 54.8
click at [468, 171] on div "Antares Auto-Key 2 $49.00 Changed to Unedited Antares Auto-Key 2 $49.00 Price $…" at bounding box center [463, 152] width 513 height 73
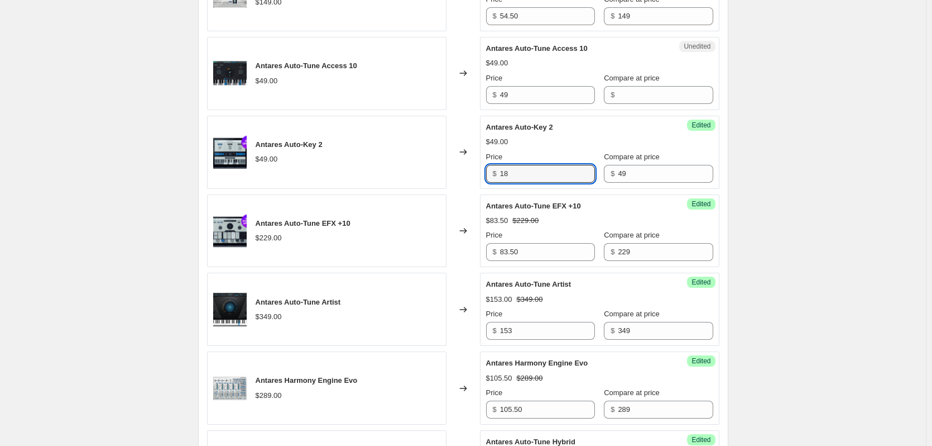
type input "18"
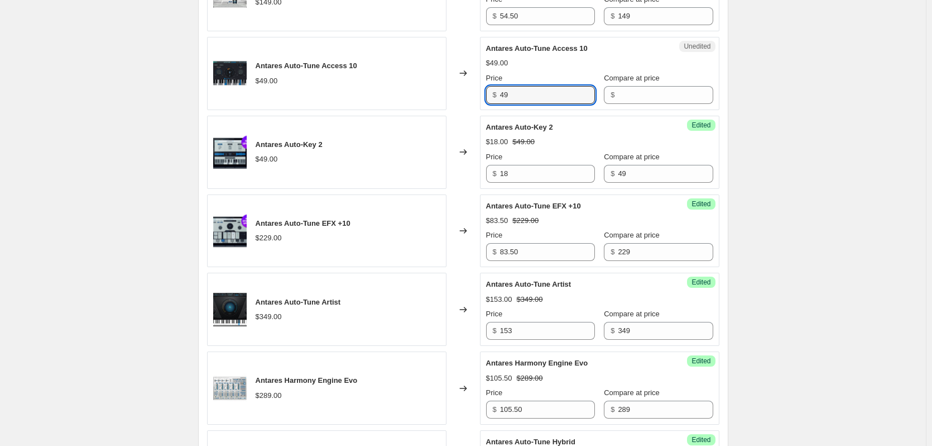
drag, startPoint x: 530, startPoint y: 92, endPoint x: 463, endPoint y: 85, distance: 67.3
click at [463, 85] on div "Antares Auto-Tune Access 10 $49.00 Changed to Unedited Antares Auto-Tune Access…" at bounding box center [463, 73] width 513 height 73
type input "49"
click at [621, 94] on input "Compare at price" at bounding box center [665, 95] width 95 height 18
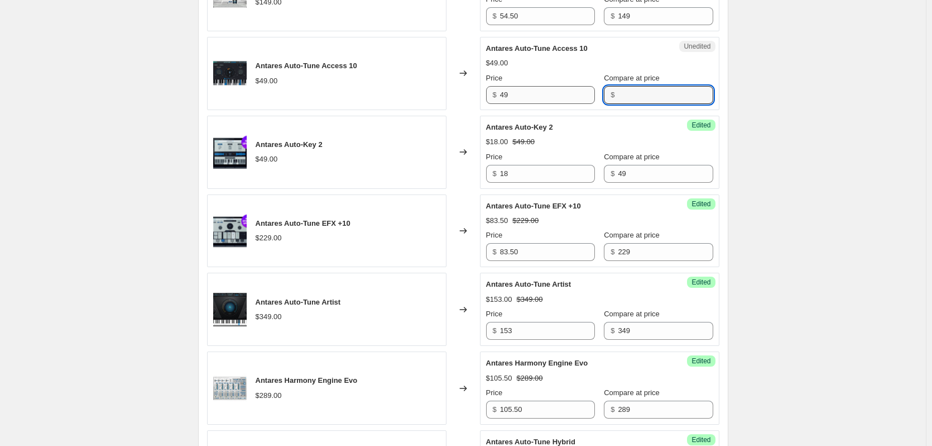
paste input "49"
type input "49"
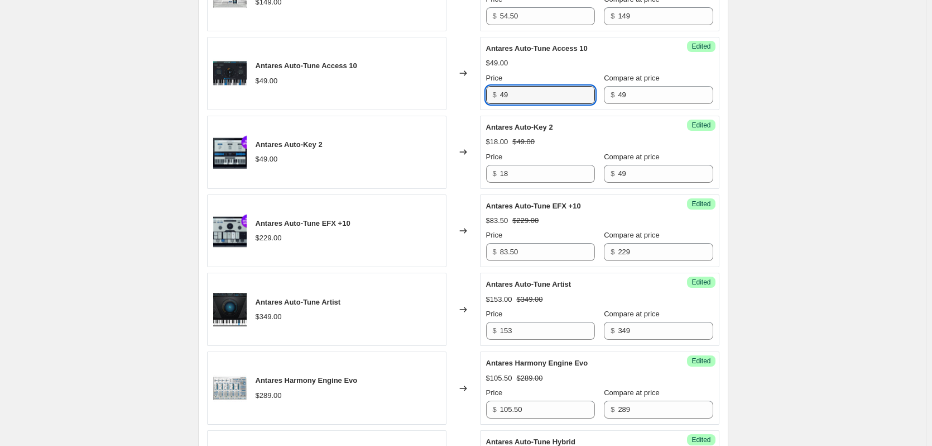
drag, startPoint x: 527, startPoint y: 95, endPoint x: 440, endPoint y: 87, distance: 87.5
click at [440, 87] on div "Antares Auto-Tune Access 10 $49.00 Changed to Success Edited Antares Auto-Tune …" at bounding box center [463, 73] width 513 height 73
type input "18"
click at [807, 155] on div "Create new price change job. This page is ready Create new price change job Dra…" at bounding box center [463, 201] width 926 height 2275
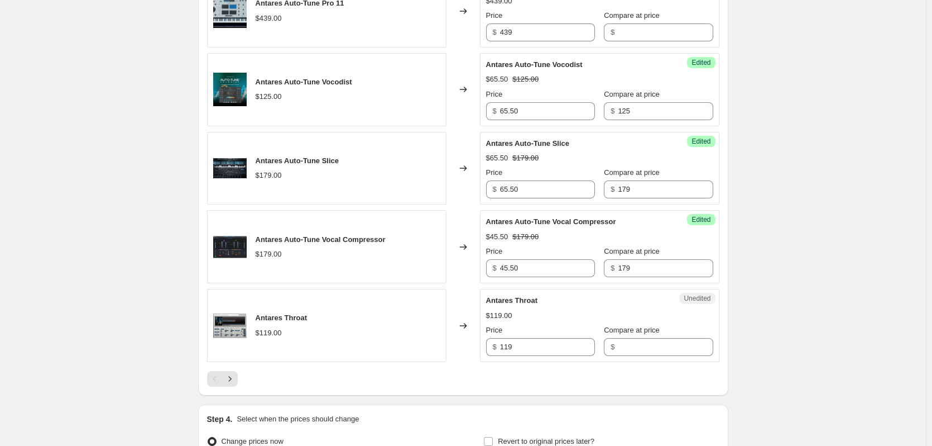
scroll to position [1840, 0]
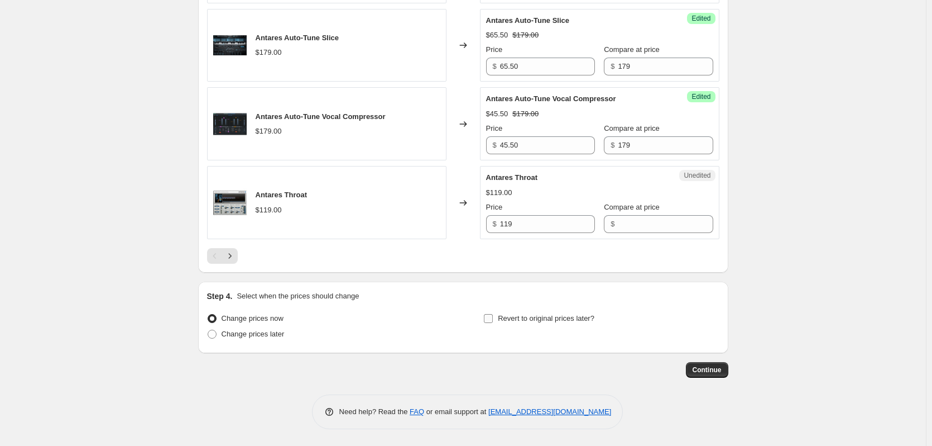
click at [549, 319] on span "Revert to original prices later?" at bounding box center [546, 318] width 97 height 8
click at [493, 319] on input "Revert to original prices later?" at bounding box center [488, 318] width 9 height 9
checkbox input "true"
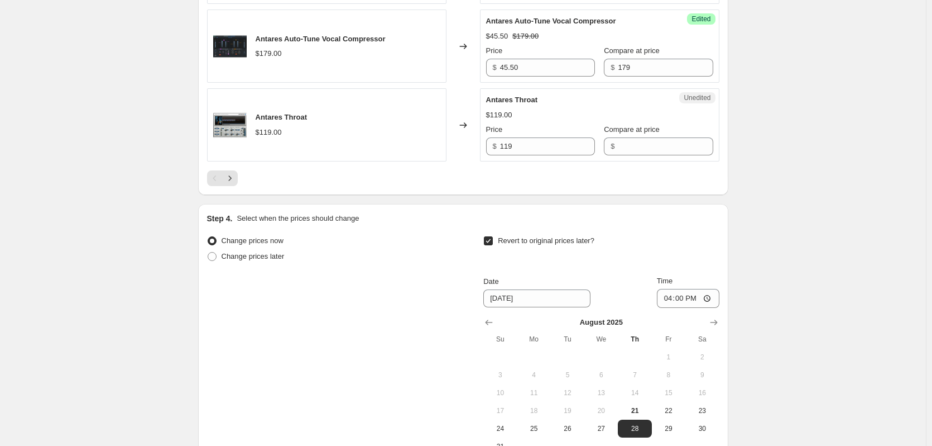
scroll to position [2008, 0]
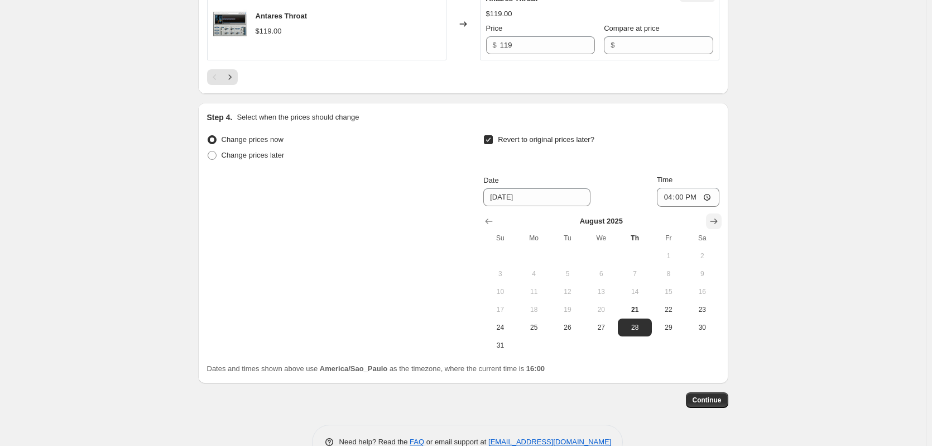
click at [720, 227] on icon "Show next month, September 2025" at bounding box center [714, 221] width 11 height 11
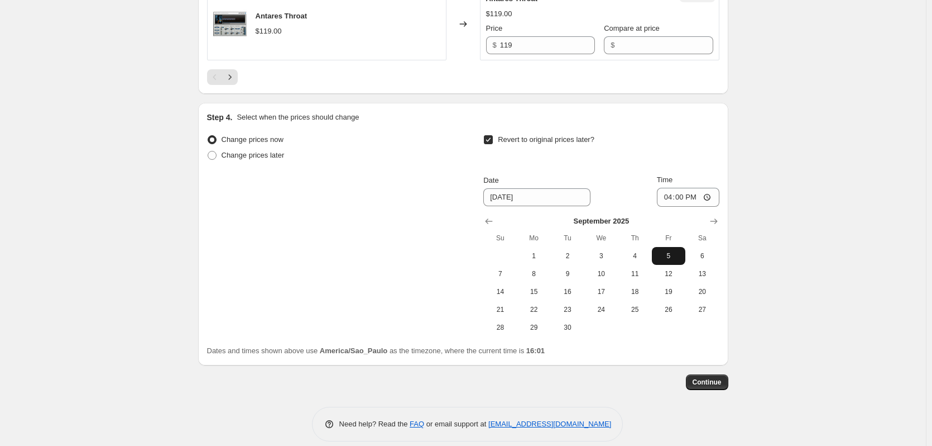
click at [666, 260] on span "5" at bounding box center [669, 255] width 25 height 9
type input "9/5/2025"
click at [711, 386] on span "Continue" at bounding box center [707, 381] width 29 height 9
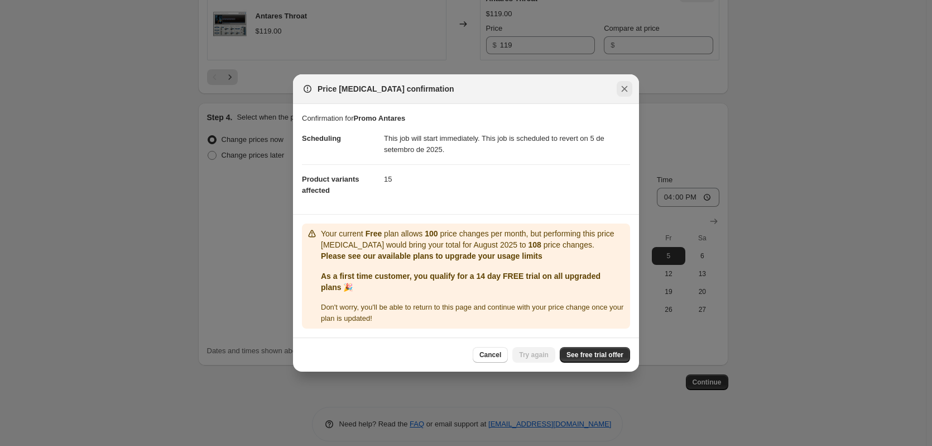
click at [625, 86] on icon "Close" at bounding box center [624, 88] width 11 height 11
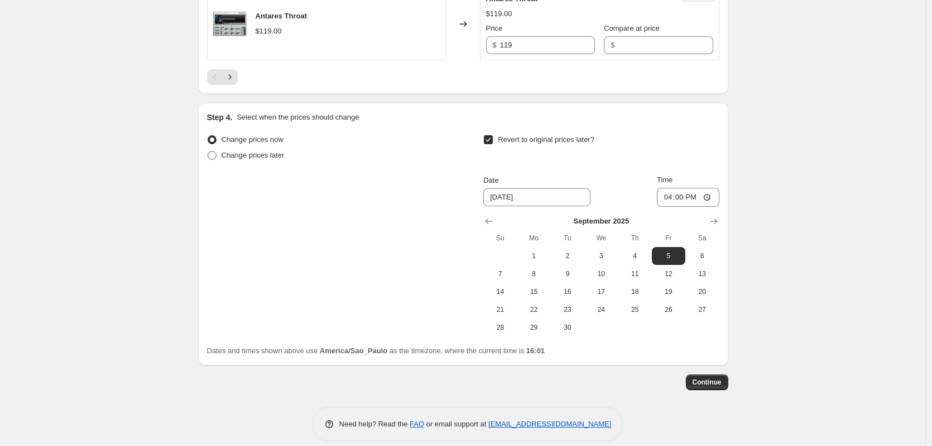
click at [217, 160] on span at bounding box center [212, 155] width 9 height 9
click at [208, 151] on input "Change prices later" at bounding box center [208, 151] width 1 height 1
radio input "true"
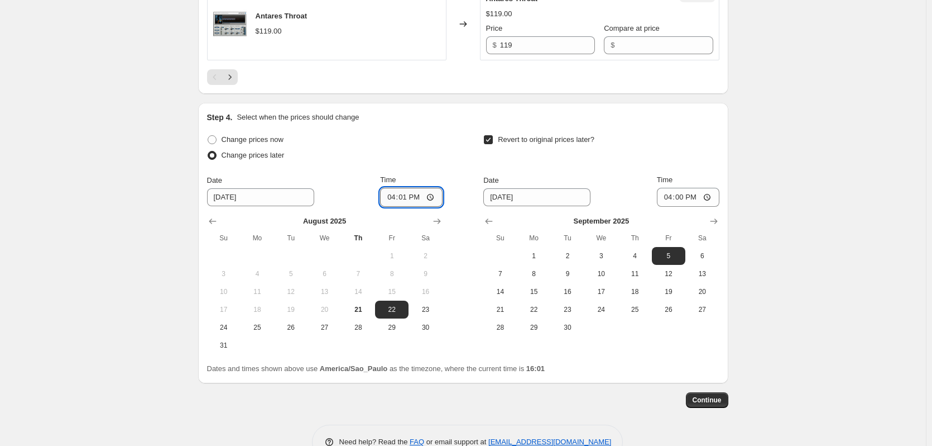
drag, startPoint x: 429, startPoint y: 207, endPoint x: 423, endPoint y: 209, distance: 6.2
click at [428, 207] on input "16:01" at bounding box center [411, 197] width 63 height 19
type input "16:05"
click at [722, 404] on span "Continue" at bounding box center [707, 399] width 29 height 9
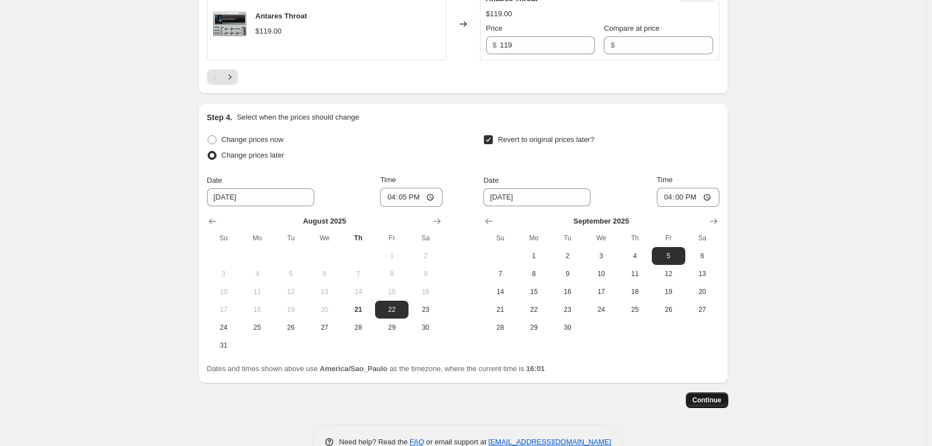
scroll to position [0, 0]
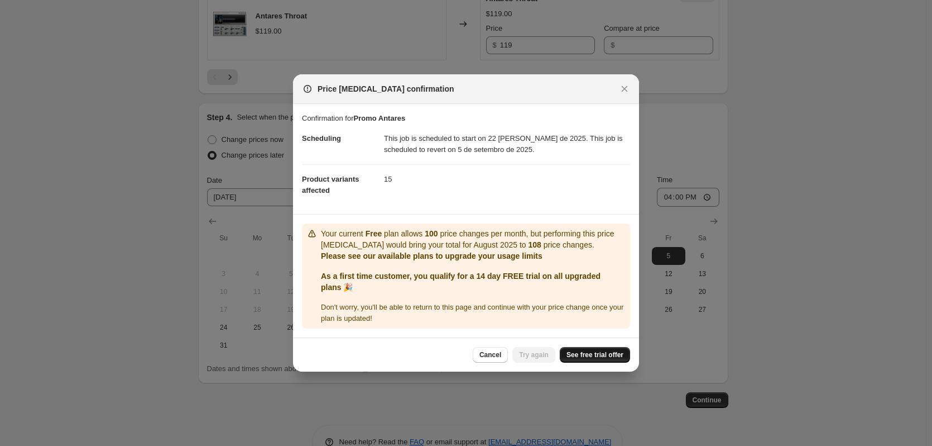
click at [592, 353] on span "See free trial offer" at bounding box center [595, 354] width 57 height 9
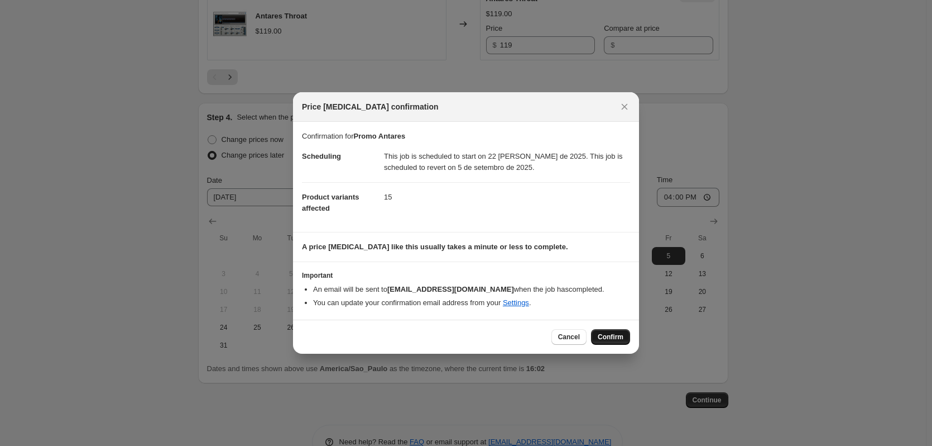
click at [609, 335] on span "Confirm" at bounding box center [611, 336] width 26 height 9
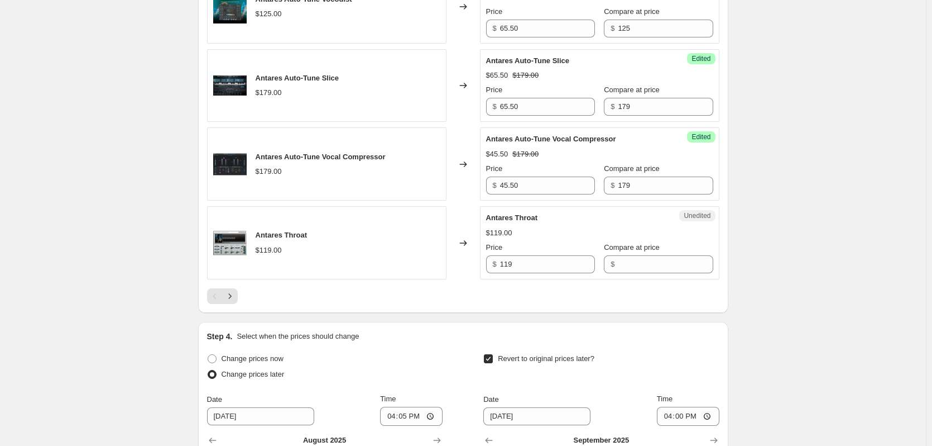
scroll to position [1838, 0]
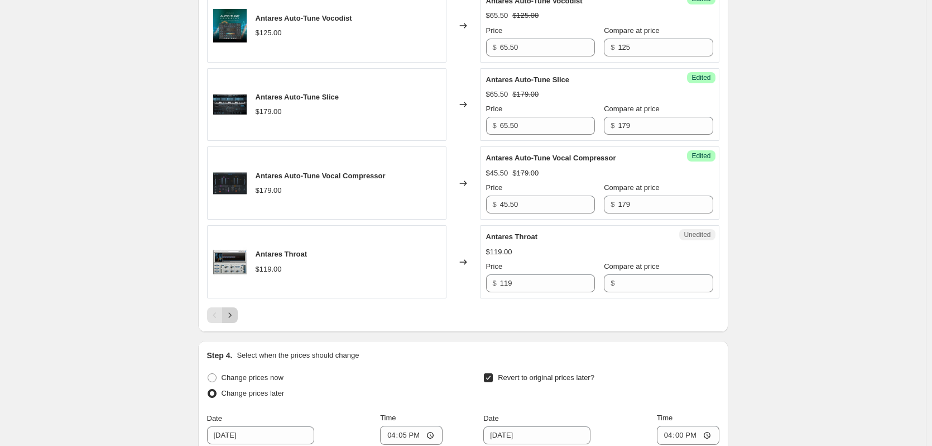
click at [232, 320] on icon "Next" at bounding box center [229, 314] width 11 height 11
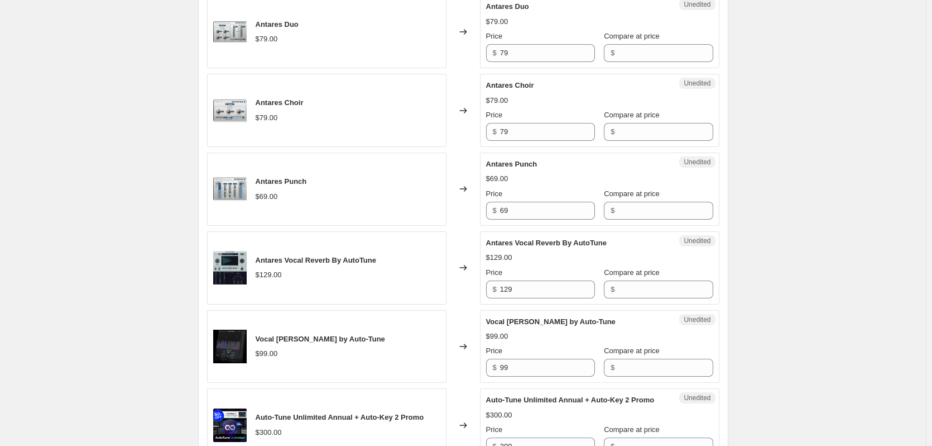
scroll to position [556, 0]
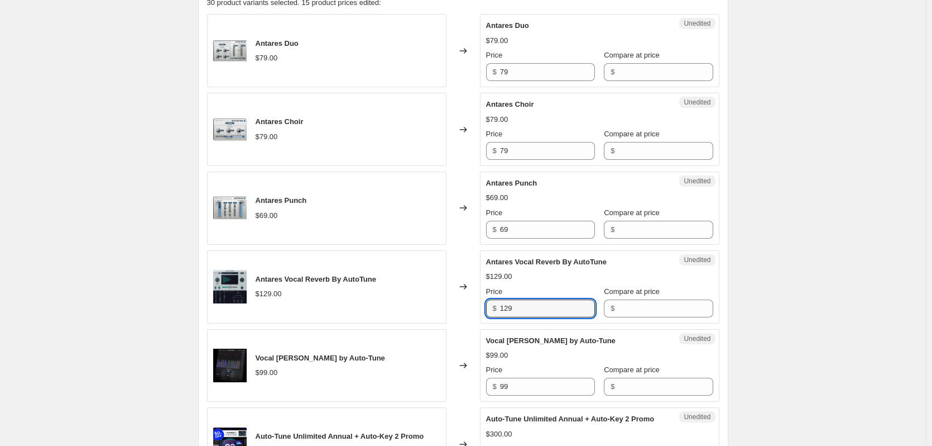
drag, startPoint x: 547, startPoint y: 304, endPoint x: 469, endPoint y: 304, distance: 78.2
click at [469, 304] on div "Antares Vocal Reverb By AutoTune $129.00 Changed to Unedited Antares Vocal Reve…" at bounding box center [463, 286] width 513 height 73
type input "129"
click at [656, 303] on input "Compare at price" at bounding box center [665, 308] width 95 height 18
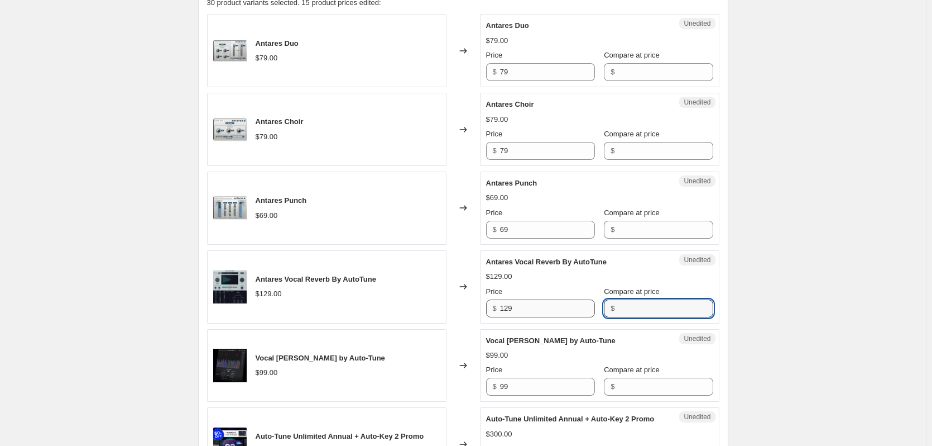
paste input "129"
type input "129"
click at [547, 309] on input "129" at bounding box center [547, 308] width 95 height 18
click at [518, 317] on div "Success Edited Antares Vocal Reverb By AutoTune $129.00 Price $ 129 Compare at …" at bounding box center [600, 286] width 240 height 73
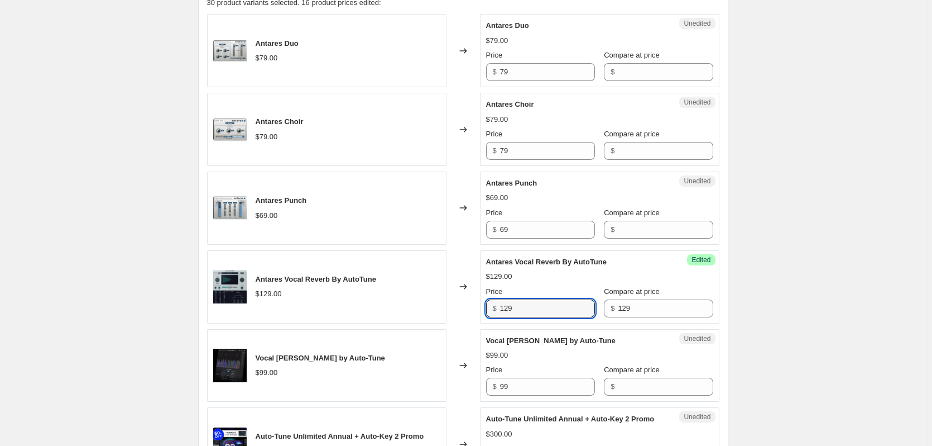
drag, startPoint x: 518, startPoint y: 310, endPoint x: 490, endPoint y: 307, distance: 28.7
click at [490, 307] on div "$ 129" at bounding box center [540, 308] width 109 height 18
type input "45.50"
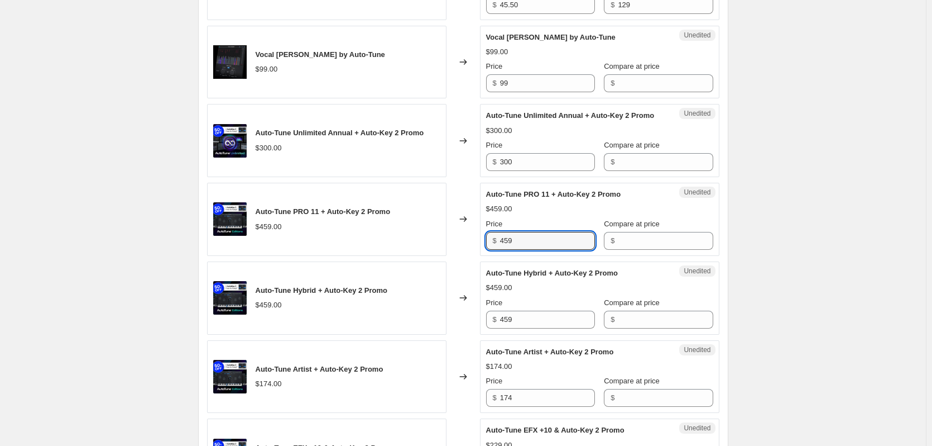
drag, startPoint x: 465, startPoint y: 246, endPoint x: 441, endPoint y: 246, distance: 23.5
click at [441, 246] on div "Auto-Tune PRO 11 + Auto-Key 2 Promo $459.00 Changed to Unedited Auto-Tune PRO 1…" at bounding box center [463, 219] width 513 height 73
type input "459"
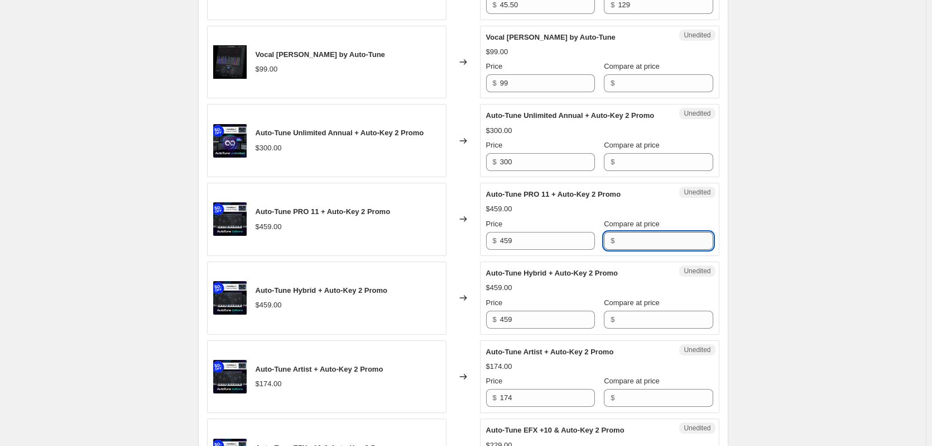
click at [640, 250] on input "Compare at price" at bounding box center [665, 241] width 95 height 18
paste input "459"
type input "459"
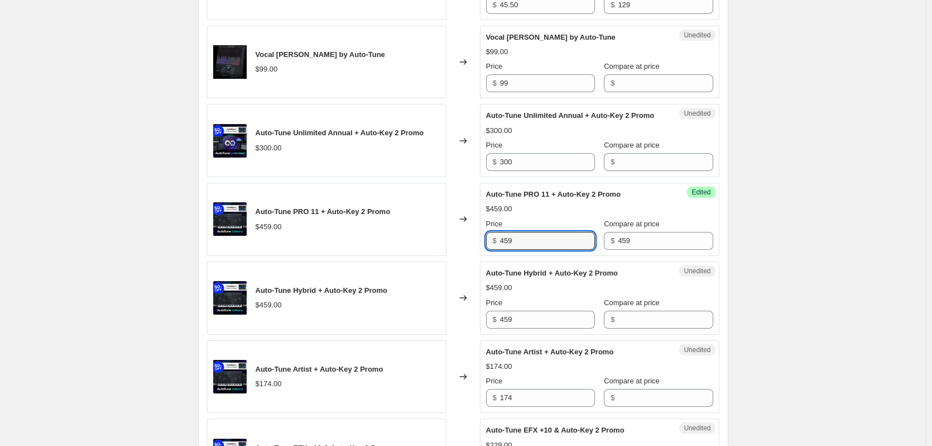
drag, startPoint x: 573, startPoint y: 253, endPoint x: 421, endPoint y: 243, distance: 152.2
click at [421, 243] on div "Auto-Tune PRO 11 + Auto-Key 2 Promo $459.00 Changed to Success Edited Auto-Tune…" at bounding box center [463, 219] width 513 height 73
paste input "$201,00"
click at [416, 256] on div "Auto-Tune PRO 11 + Auto-Key 2 Promo $459.00" at bounding box center [327, 219] width 240 height 73
drag, startPoint x: 557, startPoint y: 245, endPoint x: 440, endPoint y: 245, distance: 117.3
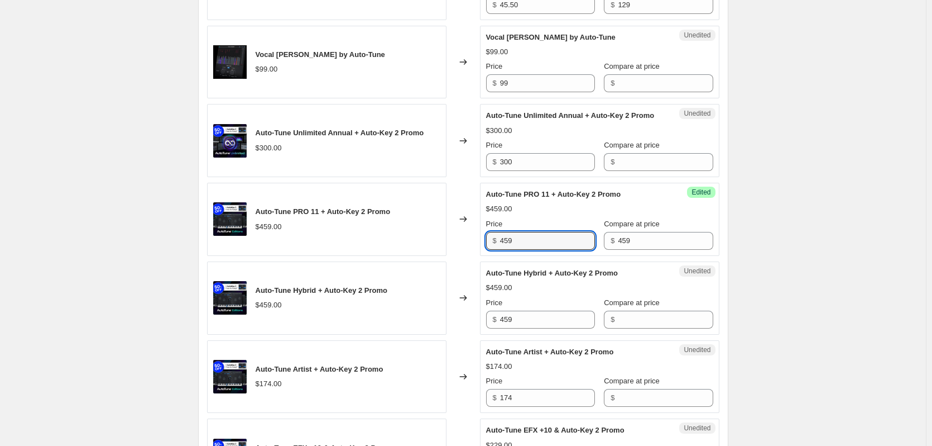
click at [440, 245] on div "Auto-Tune PRO 11 + Auto-Key 2 Promo $459.00 Changed to Success Edited Auto-Tune…" at bounding box center [463, 219] width 513 height 73
paste input "$201,00"
type input "201"
click at [431, 270] on div "Antares Duo $79.00 Changed to Unedited Antares Duo $79.00 Price $ 79 Compare at…" at bounding box center [463, 101] width 513 height 781
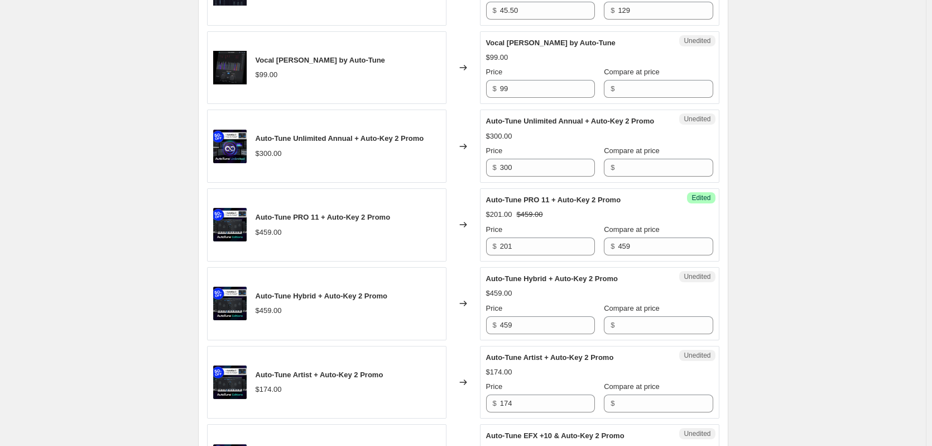
scroll to position [803, 0]
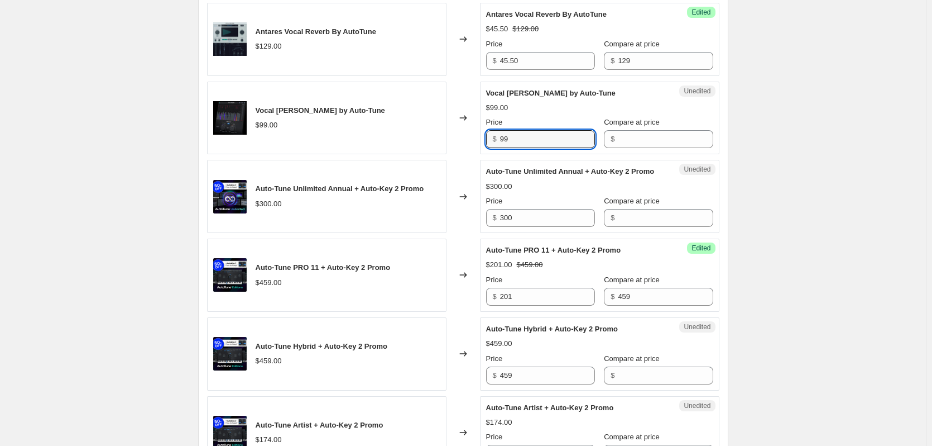
drag, startPoint x: 515, startPoint y: 143, endPoint x: 479, endPoint y: 140, distance: 37.0
click at [479, 140] on div "Vocal De-Esser by Auto-Tune $99.00 Changed to Unedited Vocal De-Esser by Auto-T…" at bounding box center [463, 118] width 513 height 73
type input "45.50"
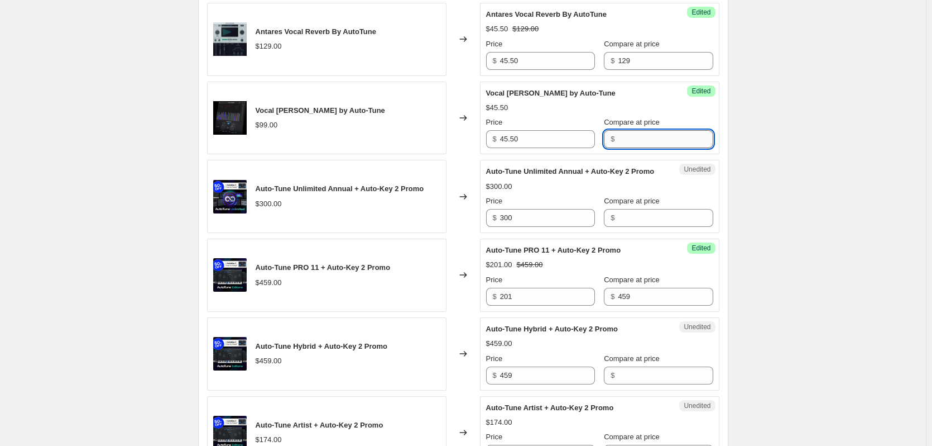
click at [640, 137] on input "Compare at price" at bounding box center [665, 139] width 95 height 18
type input "99"
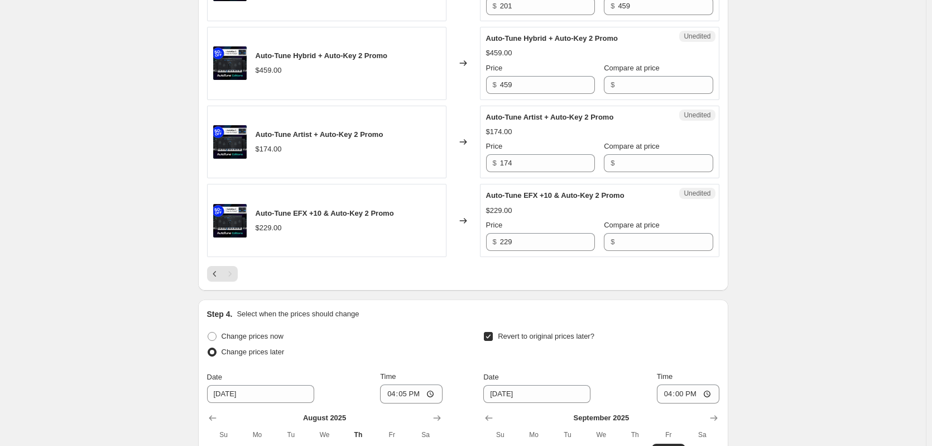
scroll to position [1144, 0]
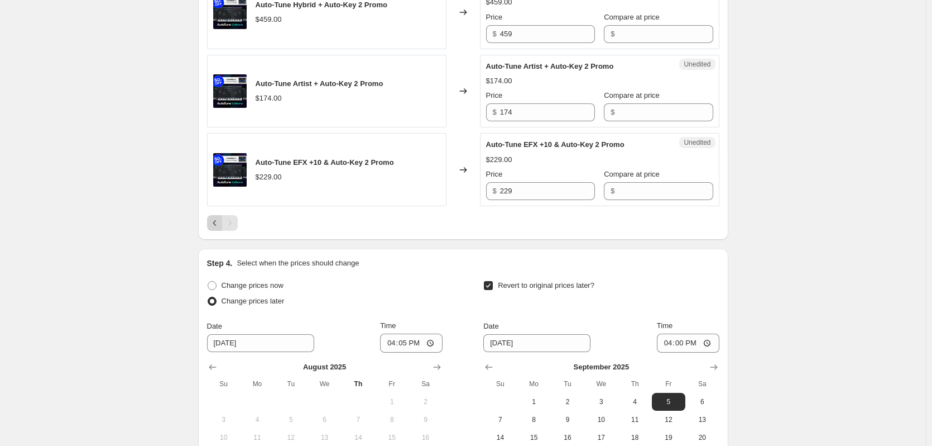
click at [213, 228] on icon "Previous" at bounding box center [214, 222] width 11 height 11
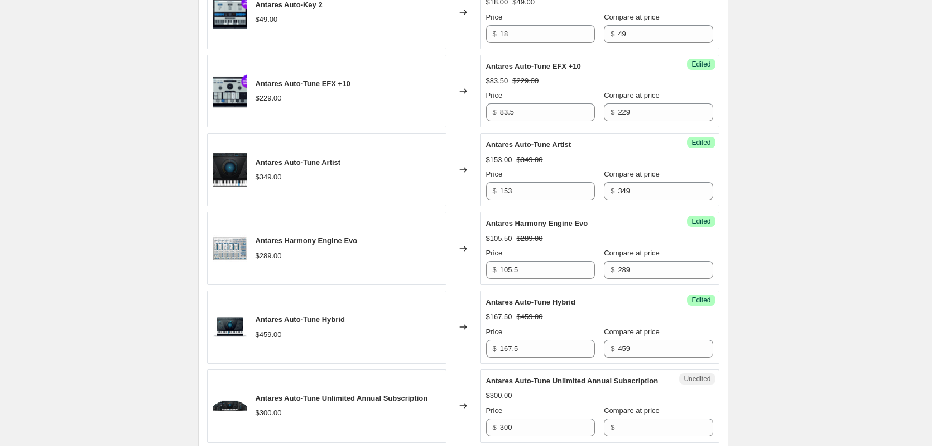
scroll to position [1881, 0]
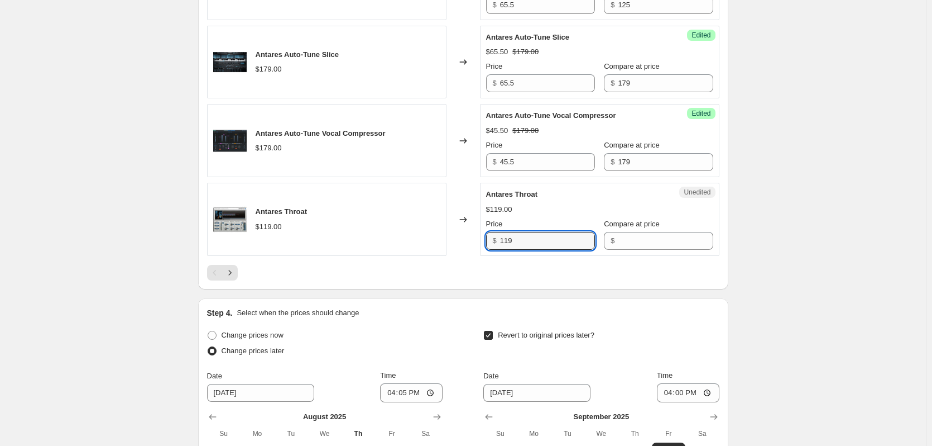
drag, startPoint x: 535, startPoint y: 256, endPoint x: 470, endPoint y: 248, distance: 66.3
click at [470, 248] on div "Antares Throat $119.00 Changed to Unedited Antares Throat $119.00 Price $ 119 C…" at bounding box center [463, 219] width 513 height 73
type input "119"
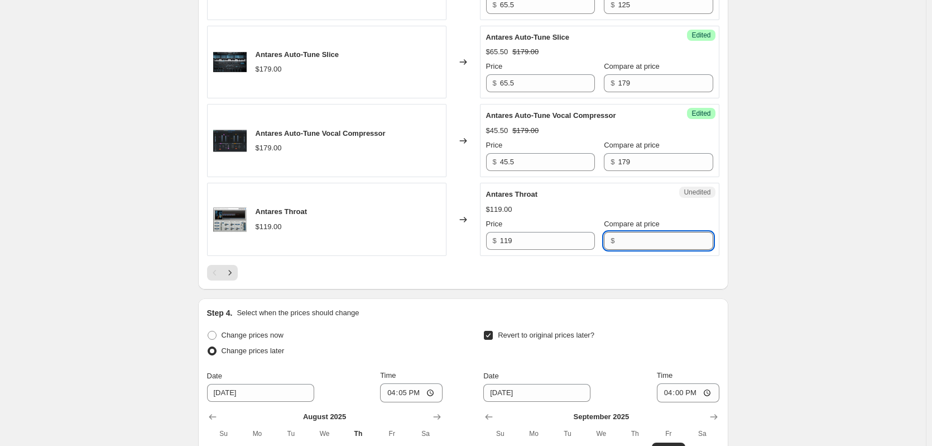
click at [634, 250] on input "Compare at price" at bounding box center [665, 241] width 95 height 18
paste input "119"
type input "119"
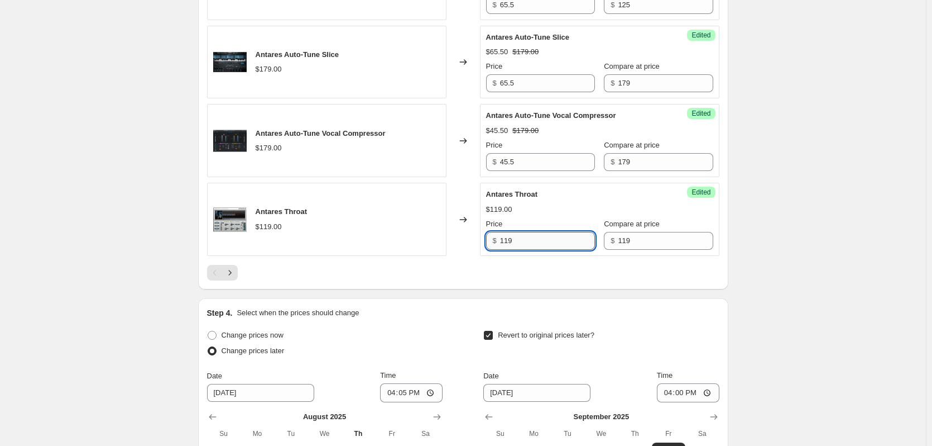
drag, startPoint x: 528, startPoint y: 247, endPoint x: 506, endPoint y: 244, distance: 22.5
click at [506, 244] on input "119" at bounding box center [547, 241] width 95 height 18
type input "1"
type input "43.50"
click at [236, 278] on icon "Next" at bounding box center [229, 272] width 11 height 11
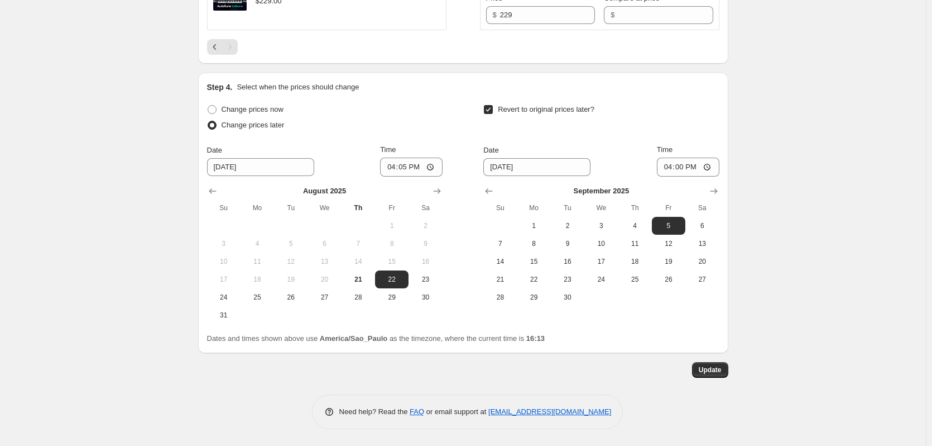
scroll to position [859, 0]
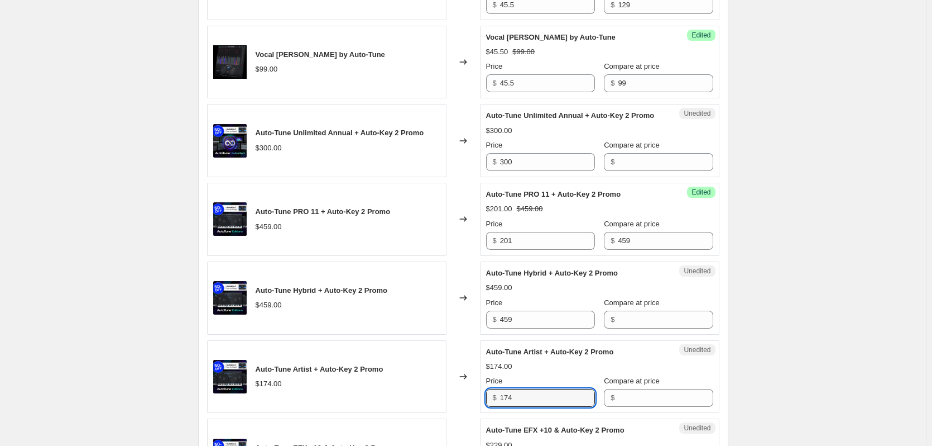
drag, startPoint x: 526, startPoint y: 402, endPoint x: 453, endPoint y: 397, distance: 73.3
click at [453, 397] on div "Auto-Tune Artist + Auto-Key 2 Promo $174.00 Changed to Unedited Auto-Tune Artis…" at bounding box center [463, 376] width 513 height 73
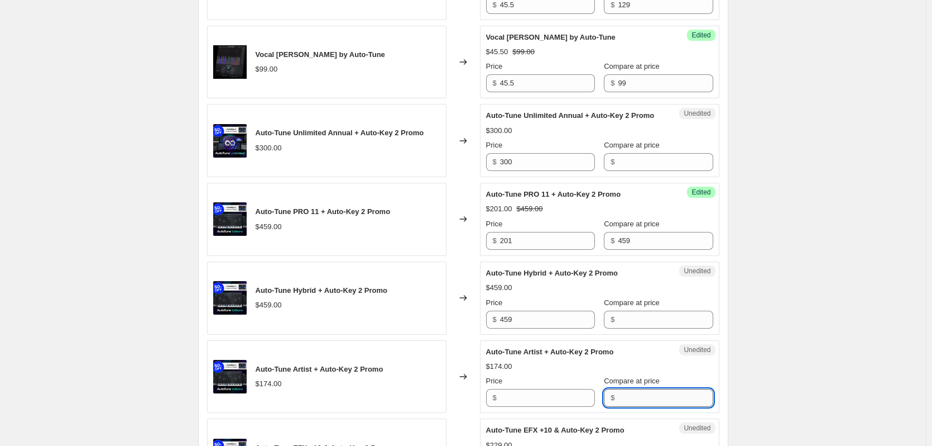
type input "174"
click at [620, 406] on input "Compare at price" at bounding box center [665, 398] width 95 height 18
paste input "174"
type input "174"
click at [563, 406] on input "174" at bounding box center [547, 398] width 95 height 18
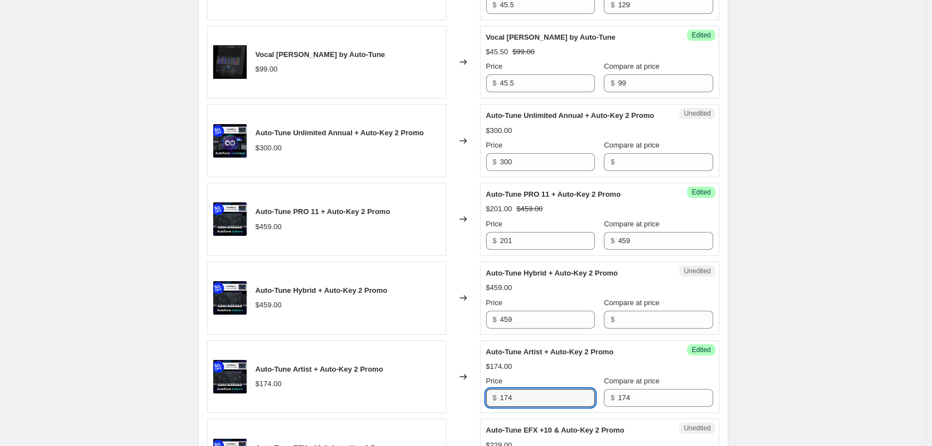
drag, startPoint x: 488, startPoint y: 404, endPoint x: 458, endPoint y: 404, distance: 30.2
click at [458, 404] on div "Auto-Tune Artist + Auto-Key 2 Promo $174.00 Changed to Success Edited Auto-Tune…" at bounding box center [463, 376] width 513 height 73
type input "153"
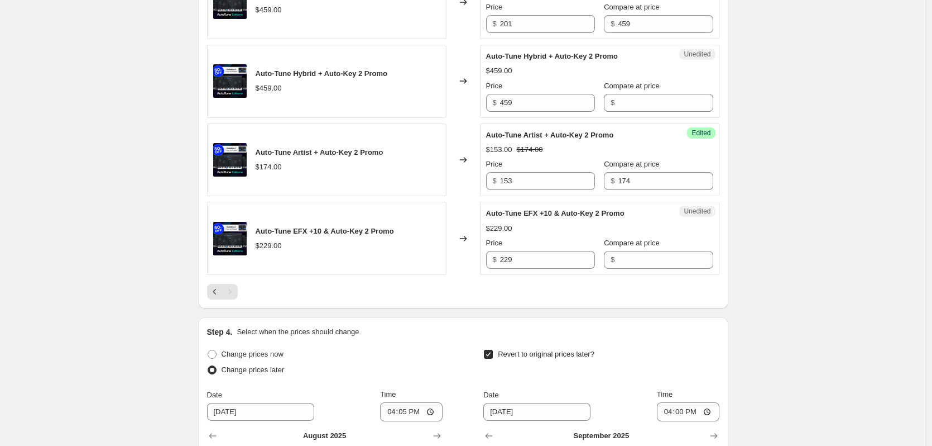
scroll to position [1082, 0]
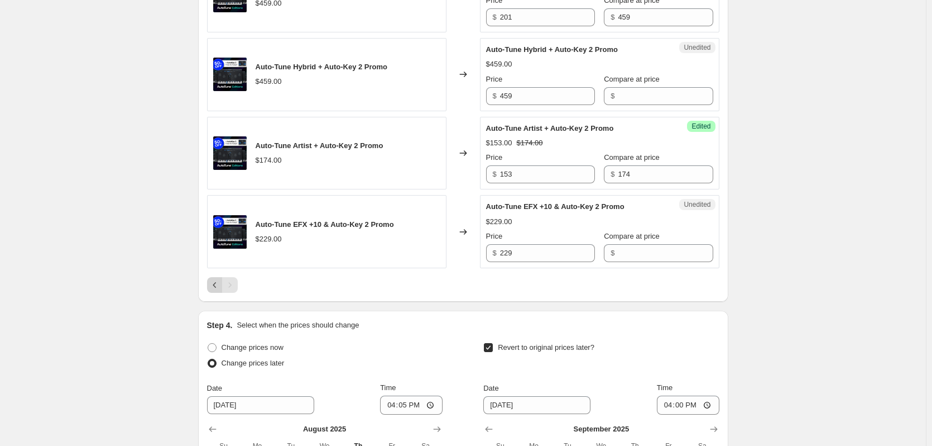
click at [217, 290] on button "Previous" at bounding box center [215, 285] width 16 height 16
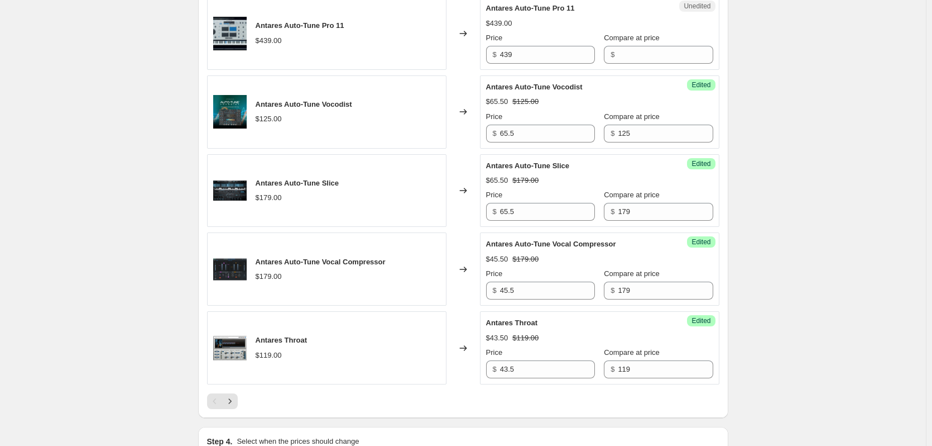
scroll to position [1975, 0]
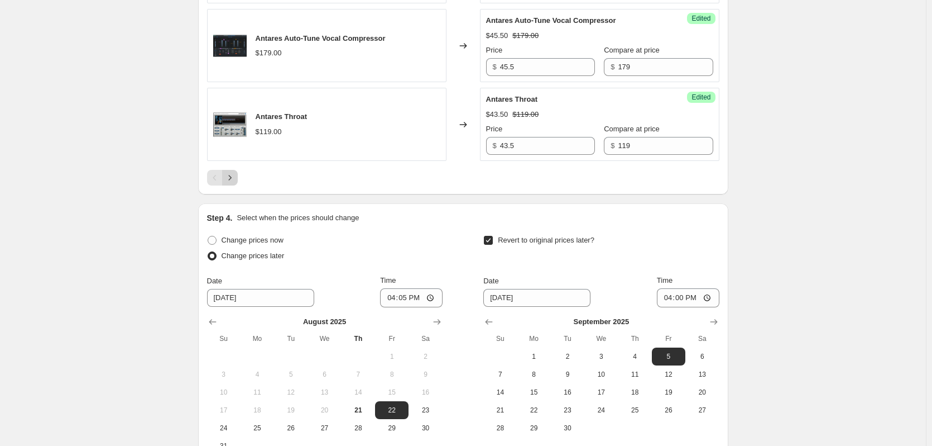
click at [236, 183] on icon "Next" at bounding box center [229, 177] width 11 height 11
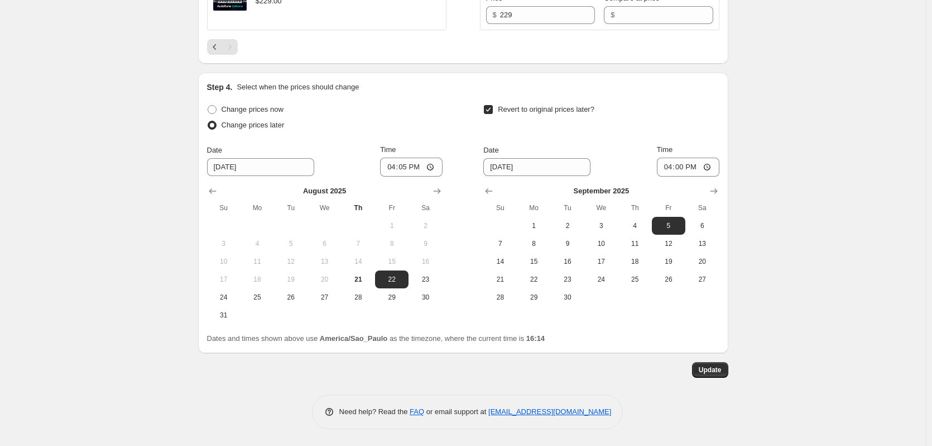
scroll to position [455, 0]
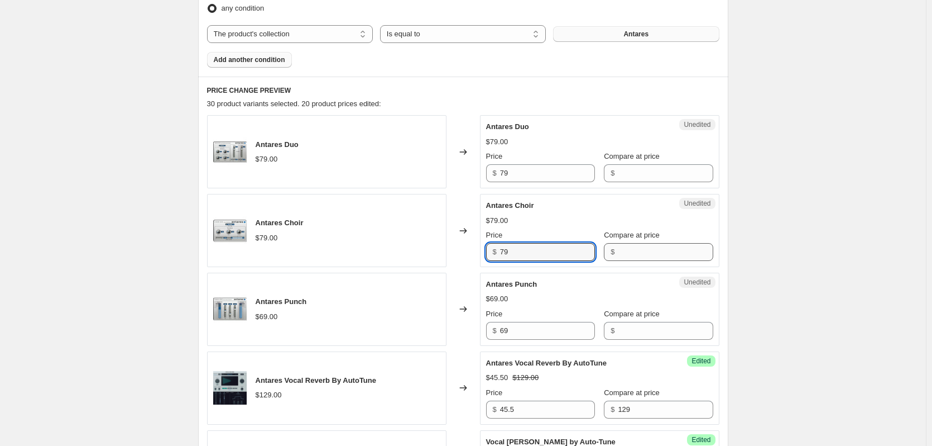
drag, startPoint x: 563, startPoint y: 249, endPoint x: 611, endPoint y: 258, distance: 48.8
click at [423, 246] on div "Antares Choir $79.00 Changed to Unedited Antares Choir $79.00 Price $ 79 Compar…" at bounding box center [463, 230] width 513 height 73
type input "79"
click at [653, 252] on input "Compare at price" at bounding box center [665, 252] width 95 height 18
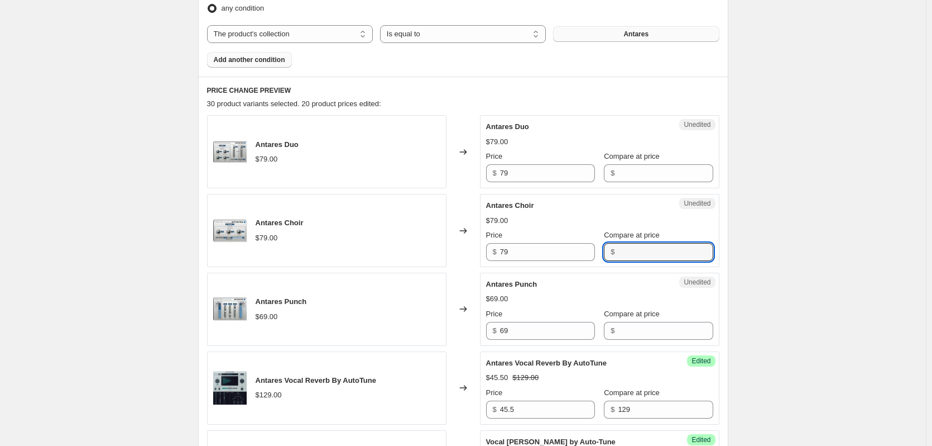
paste input "79"
type input "79"
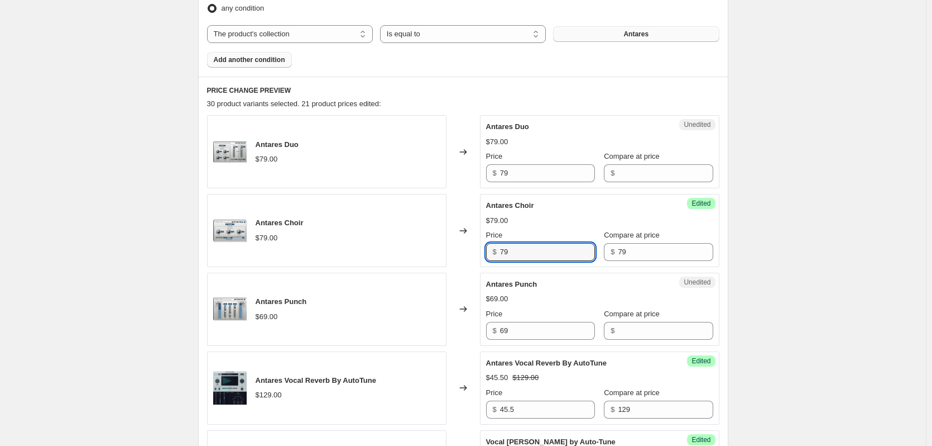
drag, startPoint x: 557, startPoint y: 248, endPoint x: 500, endPoint y: 244, distance: 56.5
click at [500, 244] on div "$ 79" at bounding box center [540, 252] width 109 height 18
type input "29"
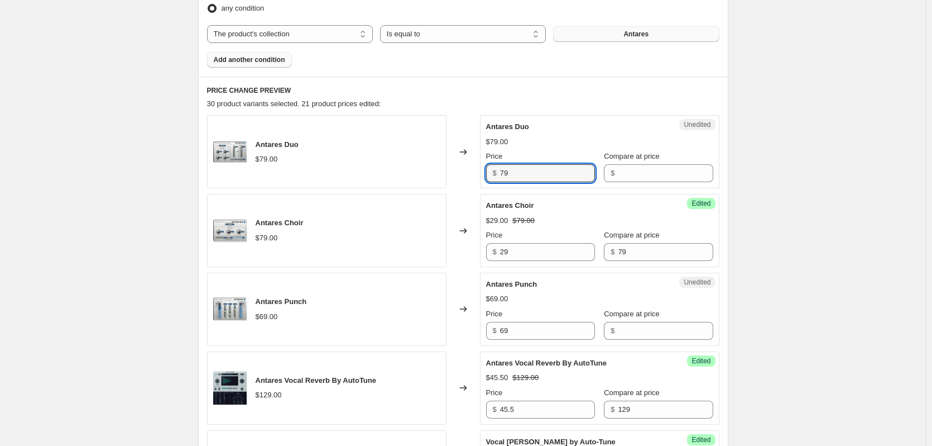
drag, startPoint x: 515, startPoint y: 173, endPoint x: 463, endPoint y: 176, distance: 51.5
click at [463, 176] on div "Antares Duo $79.00 Changed to Unedited Antares Duo $79.00 Price $ 79 Compare at…" at bounding box center [463, 151] width 513 height 73
type input "79"
drag, startPoint x: 633, startPoint y: 178, endPoint x: 484, endPoint y: 185, distance: 149.3
click at [633, 178] on input "Compare at price" at bounding box center [665, 173] width 95 height 18
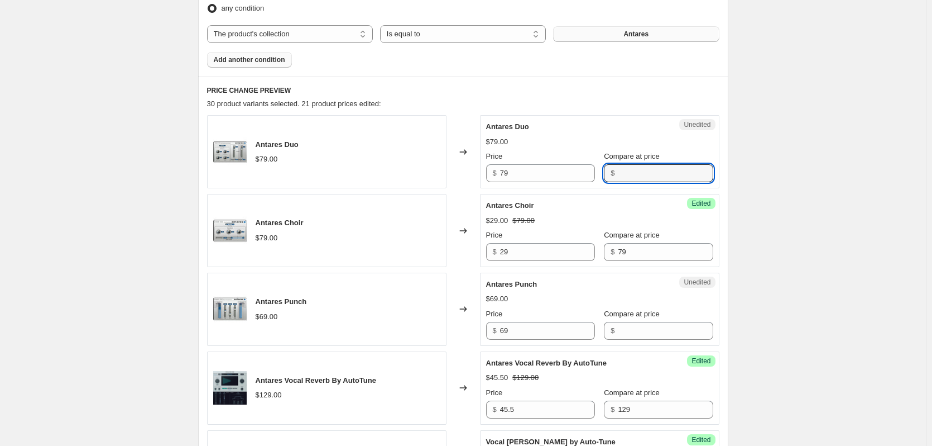
paste input "79"
type input "79"
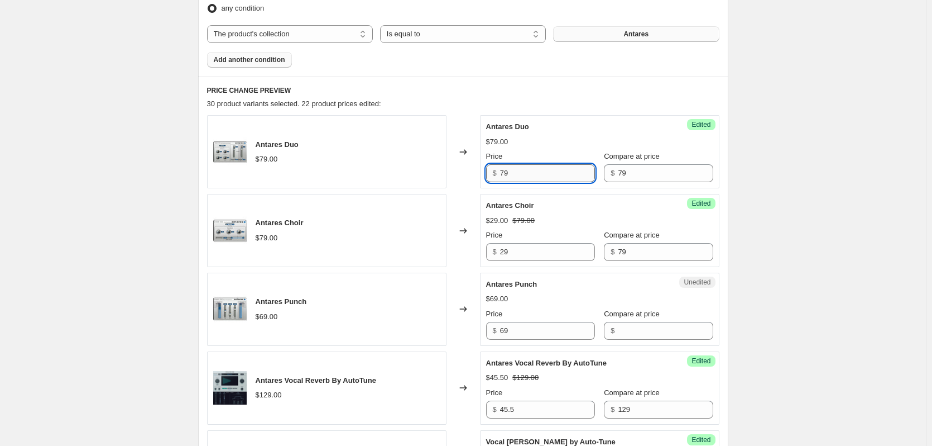
click at [522, 169] on input "79" at bounding box center [547, 173] width 95 height 18
drag, startPoint x: 516, startPoint y: 178, endPoint x: 474, endPoint y: 174, distance: 42.7
click at [474, 174] on div "Antares Duo $79.00 Changed to Success Edited Antares Duo $79.00 Price $ 79 Comp…" at bounding box center [463, 151] width 513 height 73
type input "29"
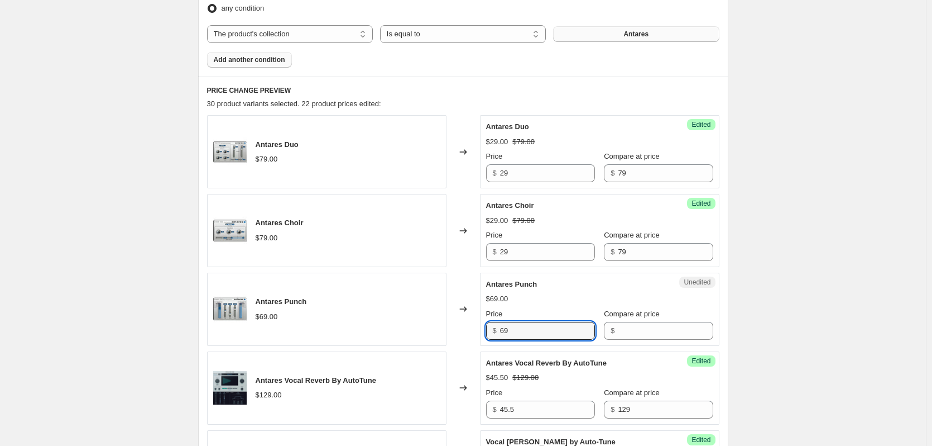
drag, startPoint x: 569, startPoint y: 336, endPoint x: 449, endPoint y: 335, distance: 120.0
click at [438, 336] on div "Antares Punch $69.00 Changed to Unedited Antares Punch $69.00 Price $ 69 Compar…" at bounding box center [463, 308] width 513 height 73
type input "69"
click at [666, 329] on input "Compare at price" at bounding box center [665, 331] width 95 height 18
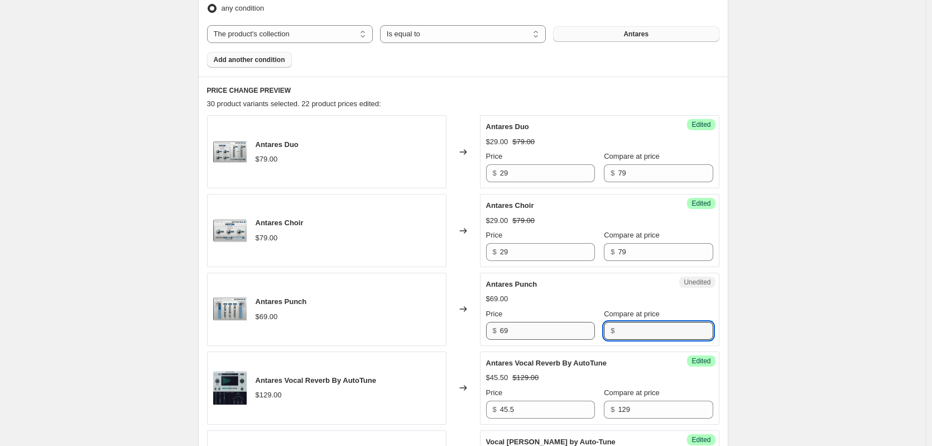
paste input "69"
type input "69"
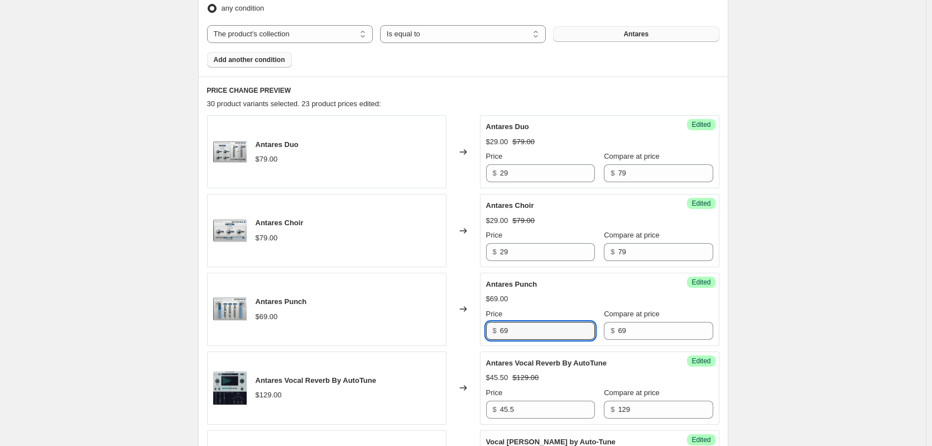
drag, startPoint x: 534, startPoint y: 331, endPoint x: 525, endPoint y: 368, distance: 37.8
click at [453, 333] on div "Antares Punch $69.00 Changed to Success Edited Antares Punch $69.00 Price $ 69 …" at bounding box center [463, 308] width 513 height 73
type input "25"
click at [360, 300] on div "Antares Punch $69.00" at bounding box center [327, 308] width 240 height 73
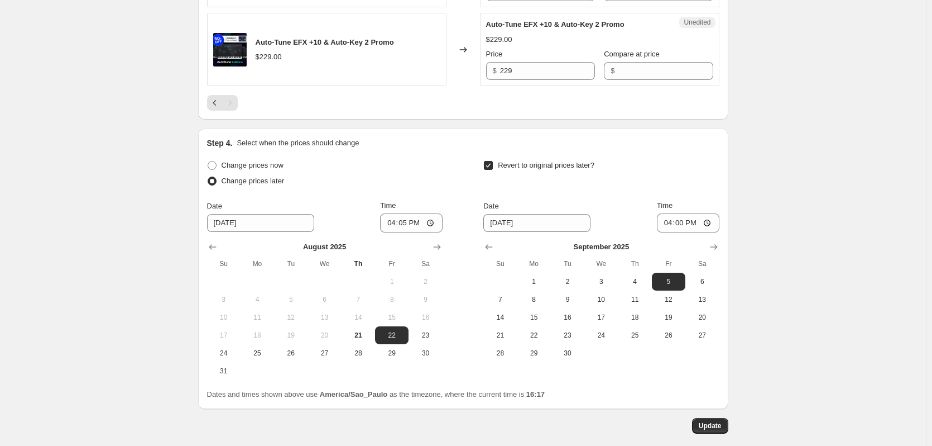
scroll to position [1331, 0]
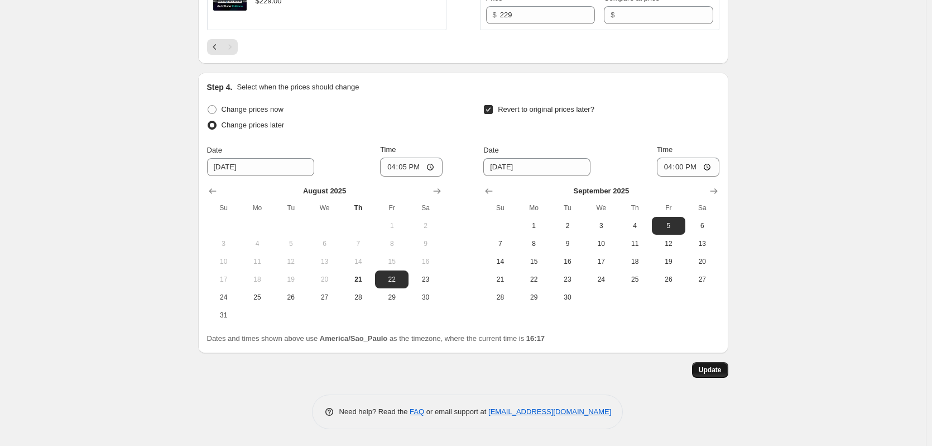
click at [702, 371] on span "Update" at bounding box center [710, 369] width 23 height 9
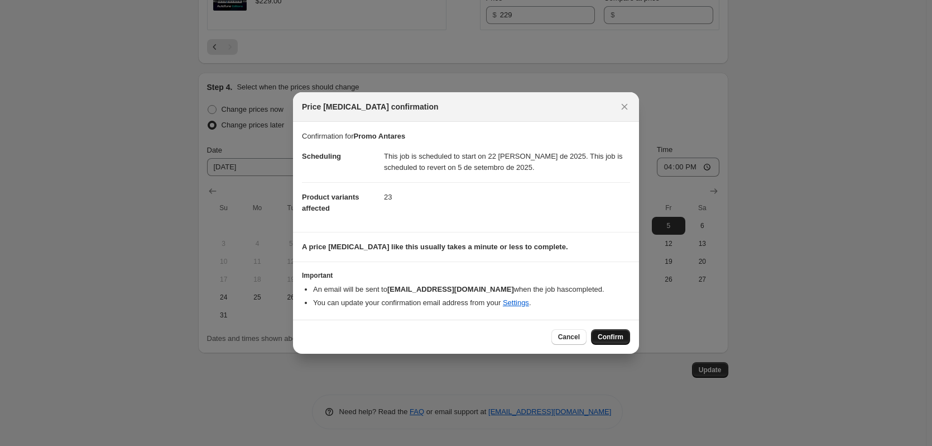
click at [614, 336] on span "Confirm" at bounding box center [611, 336] width 26 height 9
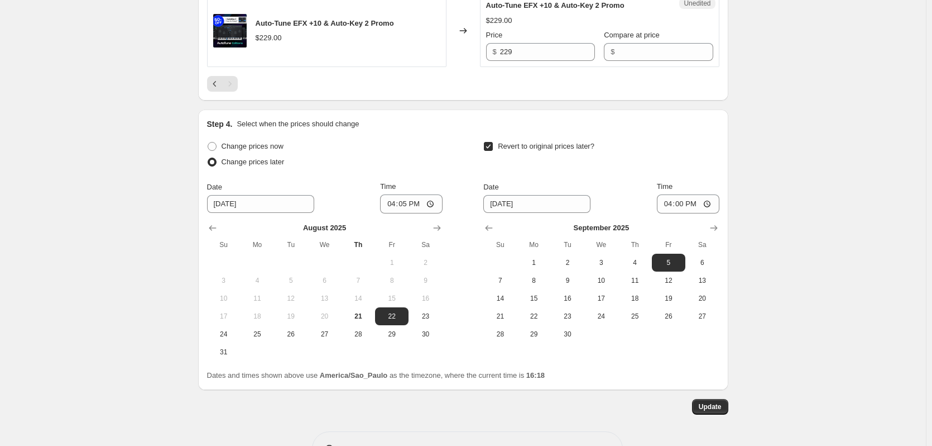
scroll to position [1331, 0]
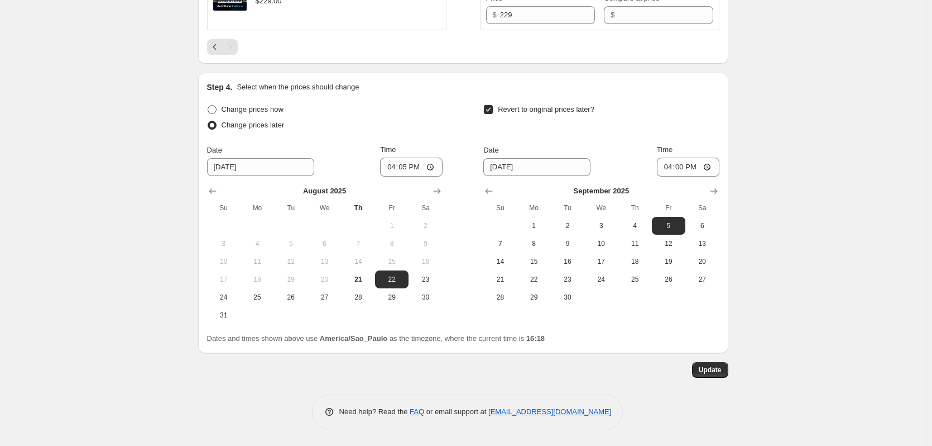
click at [269, 113] on span "Change prices now" at bounding box center [253, 109] width 62 height 8
click at [208, 106] on input "Change prices now" at bounding box center [208, 105] width 1 height 1
radio input "true"
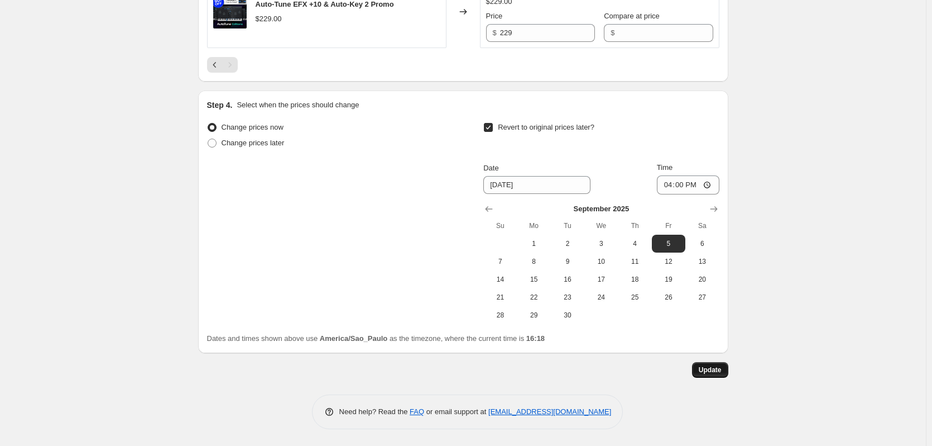
click at [709, 368] on span "Update" at bounding box center [710, 369] width 23 height 9
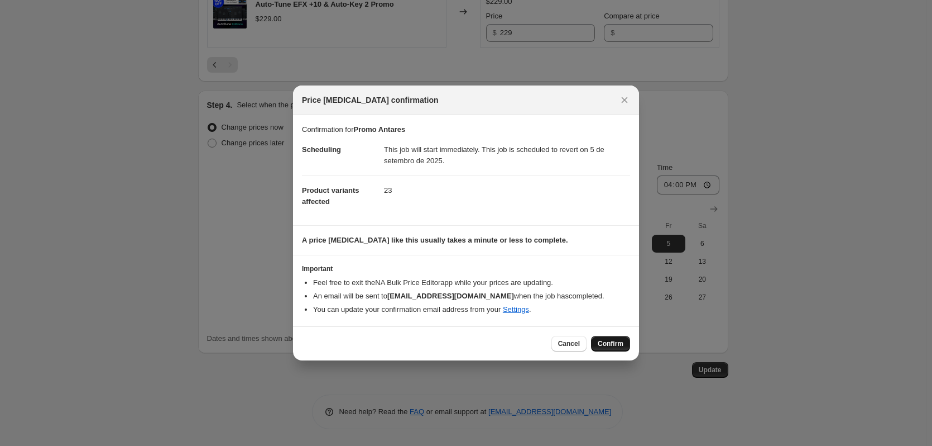
click at [603, 342] on span "Confirm" at bounding box center [611, 343] width 26 height 9
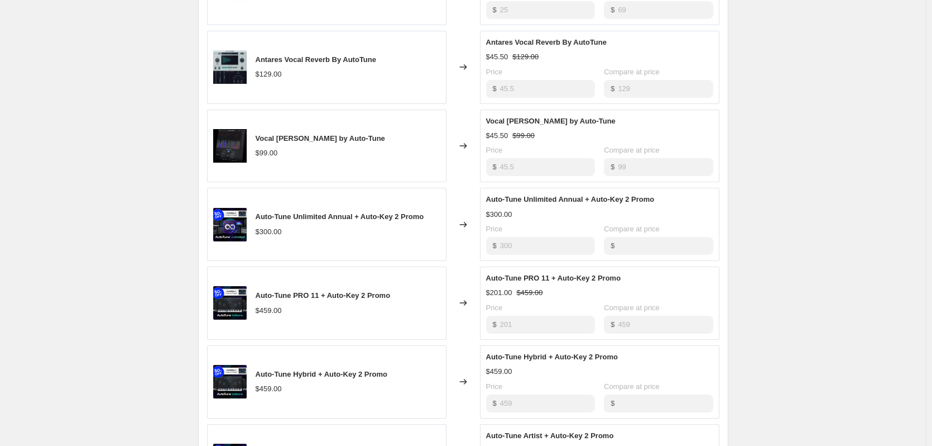
scroll to position [787, 0]
select select "collection"
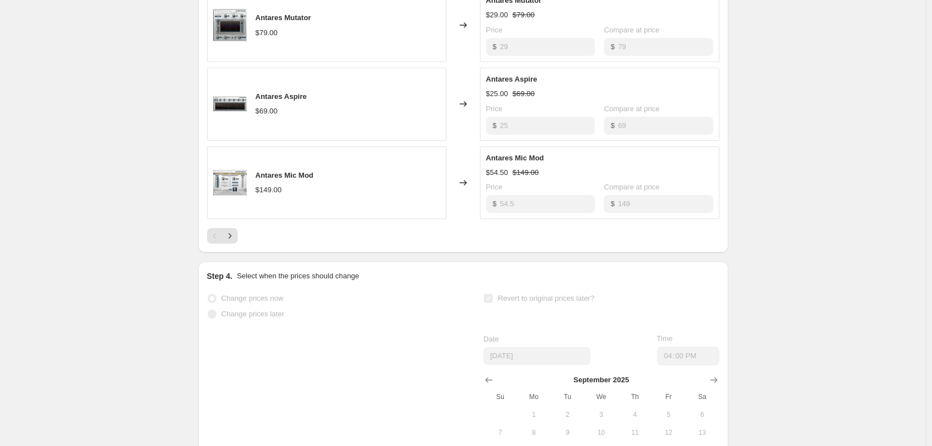
scroll to position [0, 0]
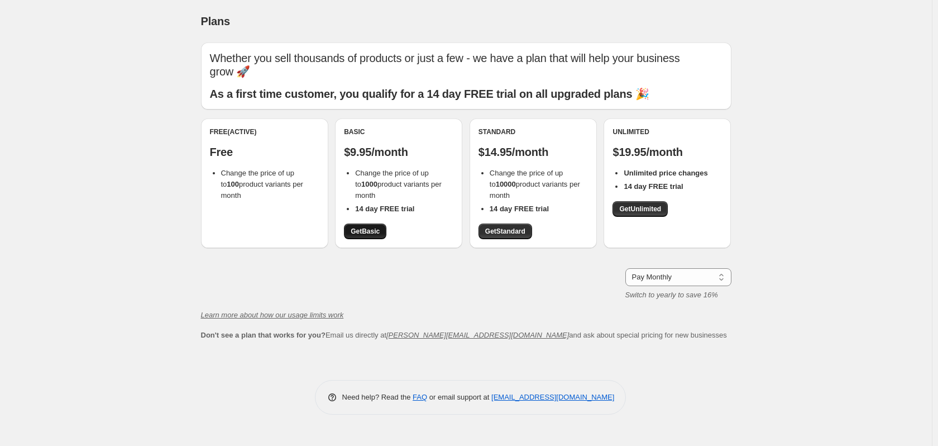
click at [376, 229] on span "Get Basic" at bounding box center [365, 231] width 29 height 9
